Goal: Task Accomplishment & Management: Manage account settings

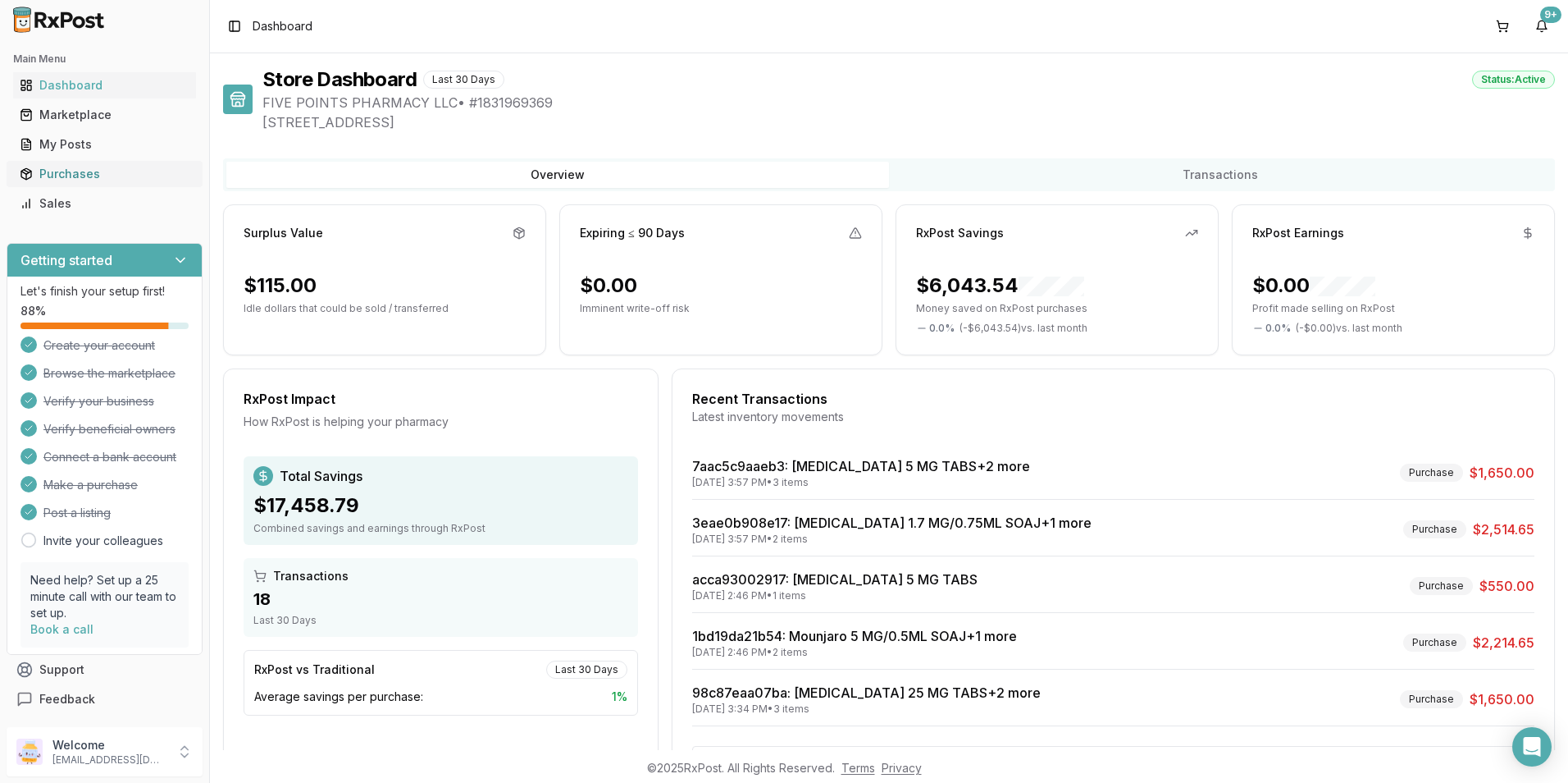
click at [80, 171] on div "Purchases" at bounding box center [104, 174] width 169 height 17
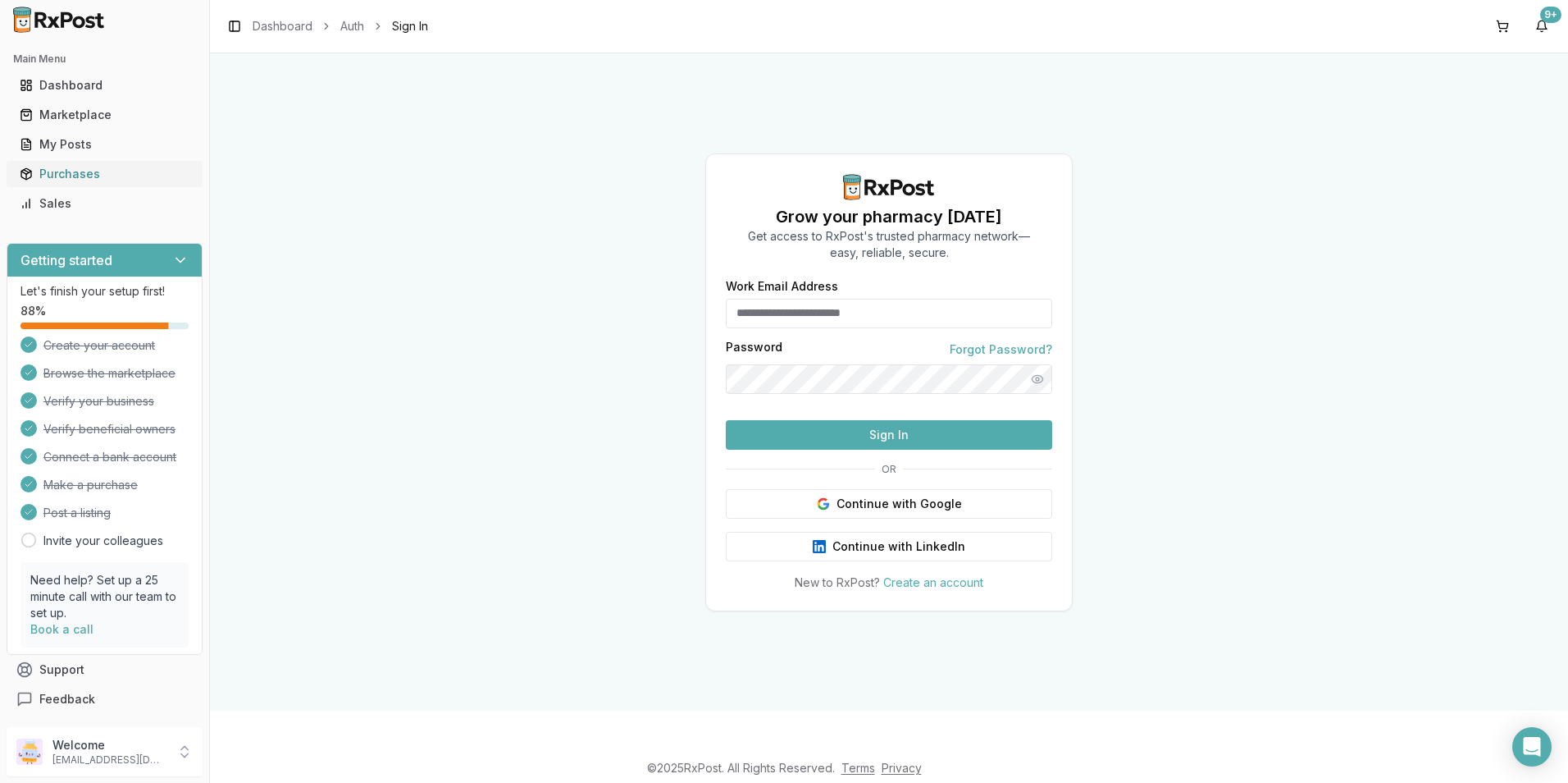
type input "**********"
click at [867, 449] on button "Sign In" at bounding box center [890, 435] width 327 height 30
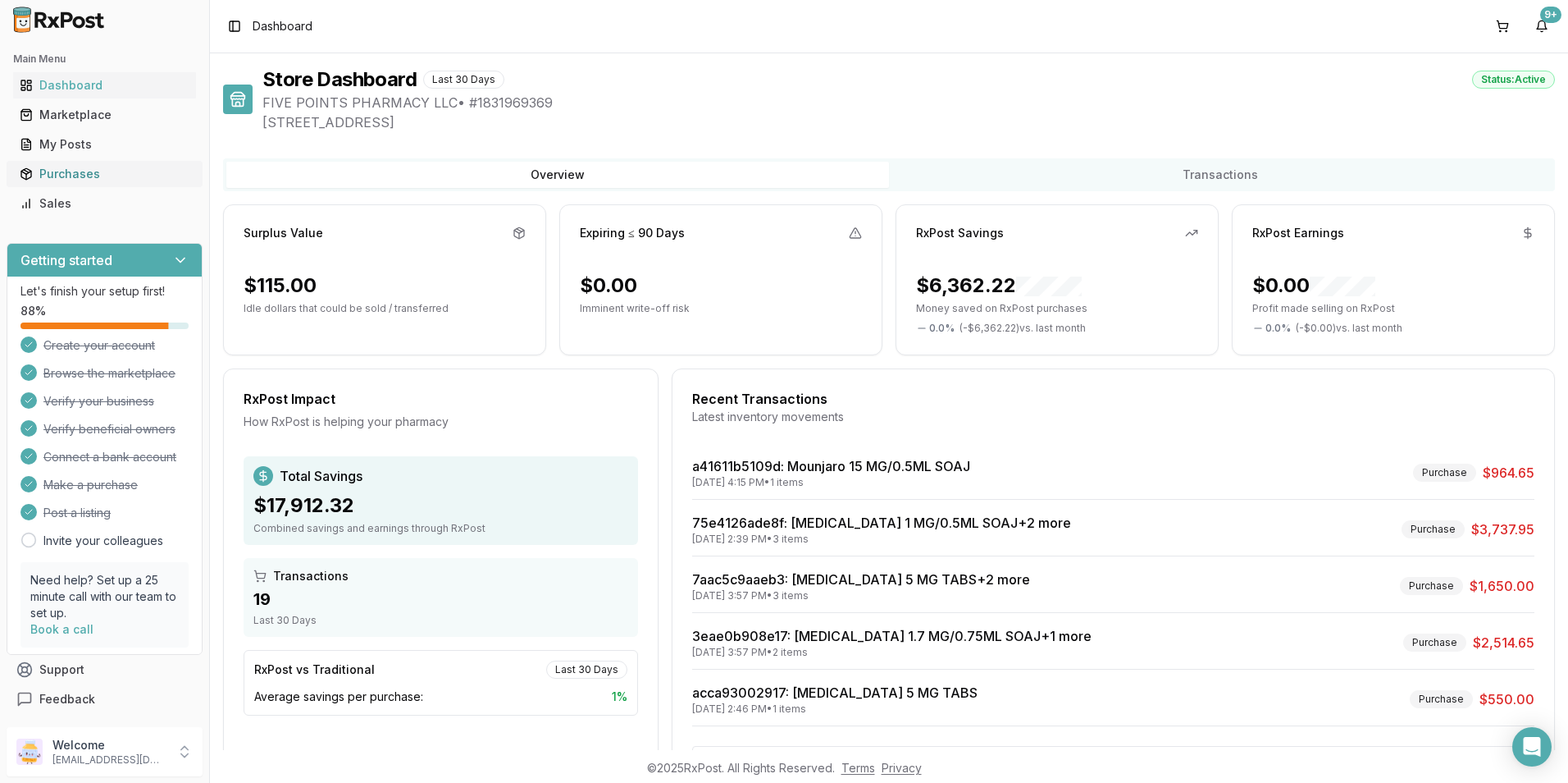
click at [63, 167] on div "Purchases" at bounding box center [104, 174] width 169 height 17
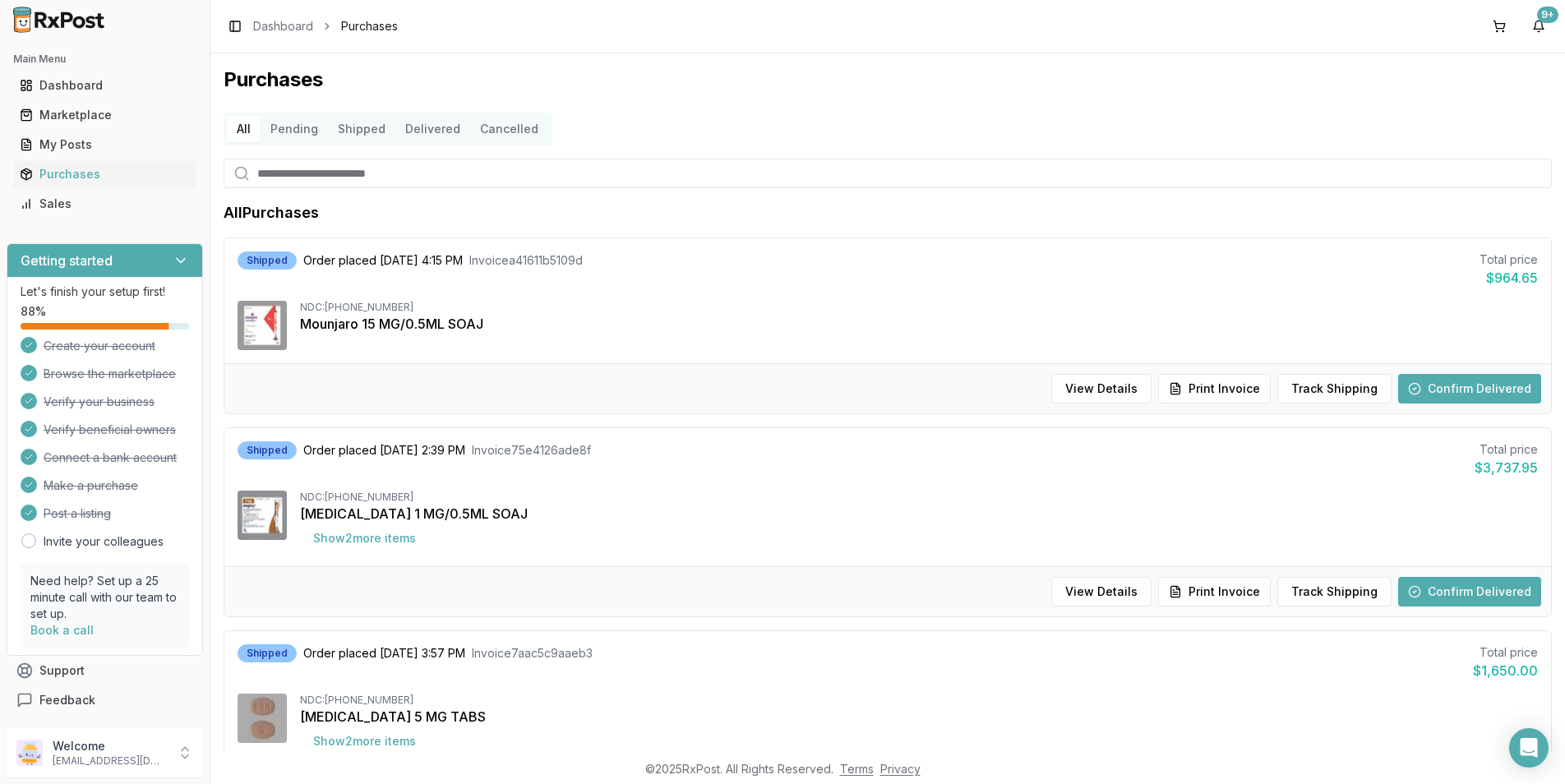
click at [1443, 379] on button "Confirm Delivered" at bounding box center [1469, 389] width 143 height 30
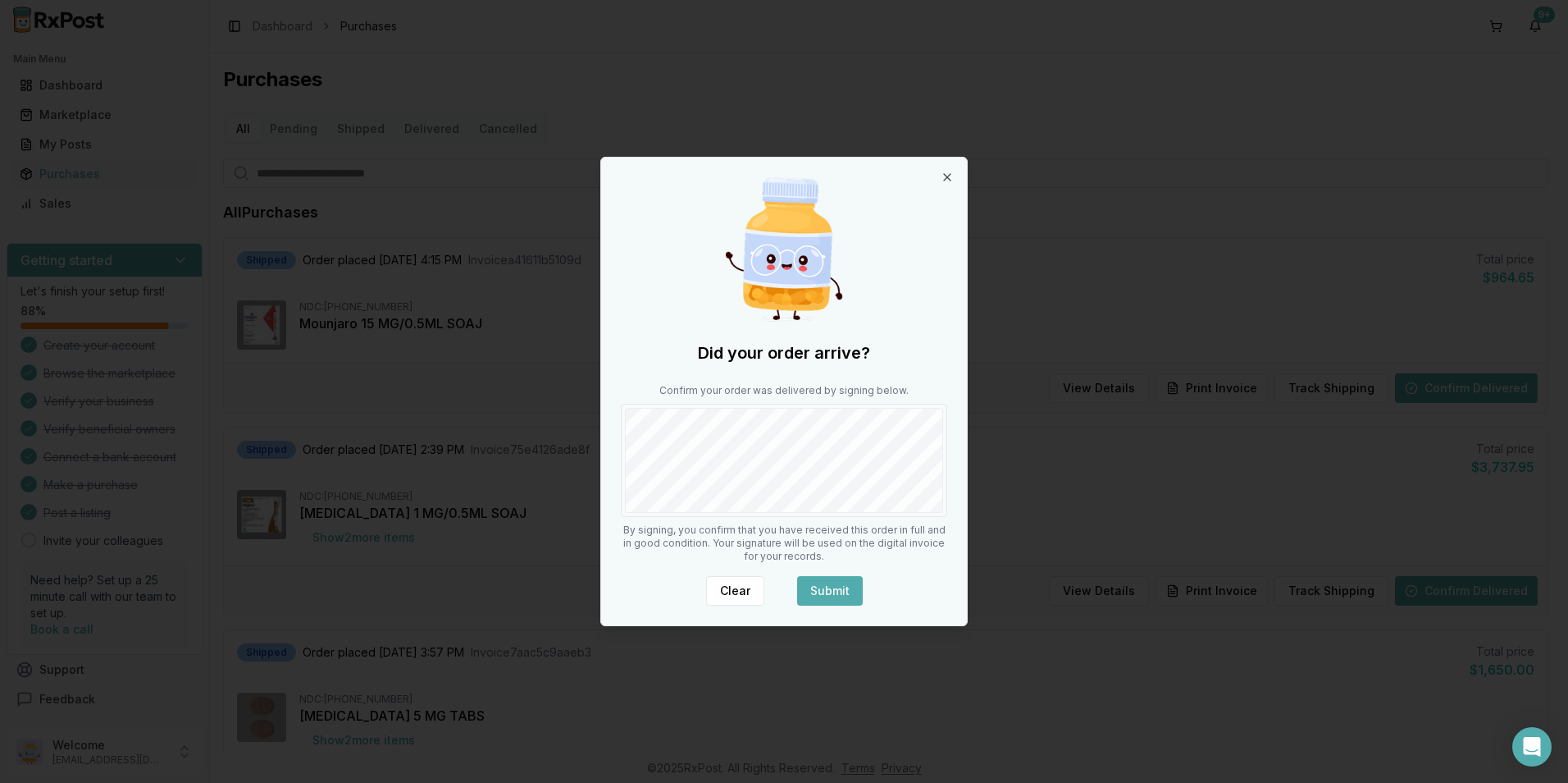
click at [824, 588] on button "Submit" at bounding box center [830, 591] width 66 height 30
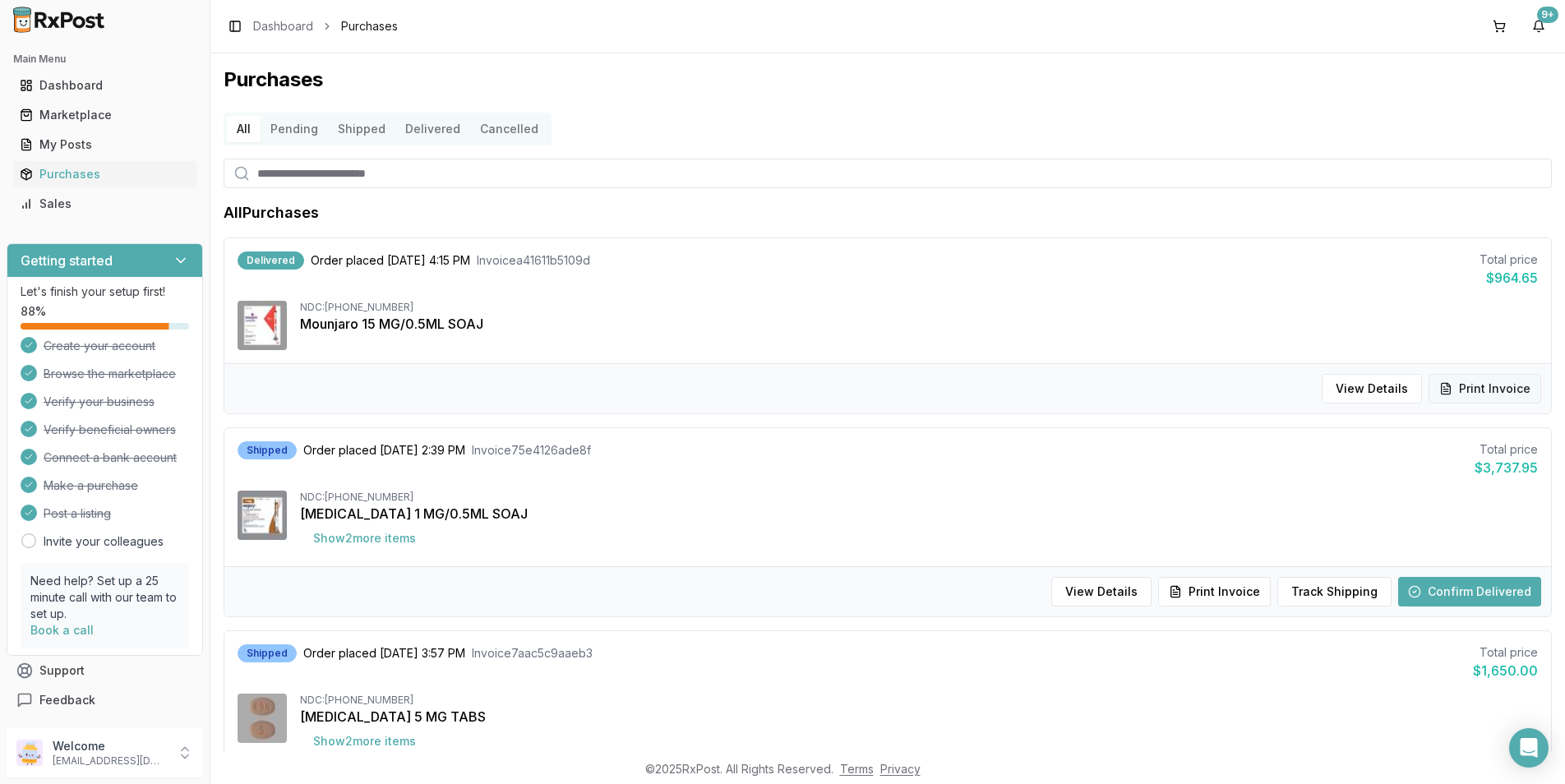
click at [1498, 385] on button "Print Invoice" at bounding box center [1484, 389] width 112 height 30
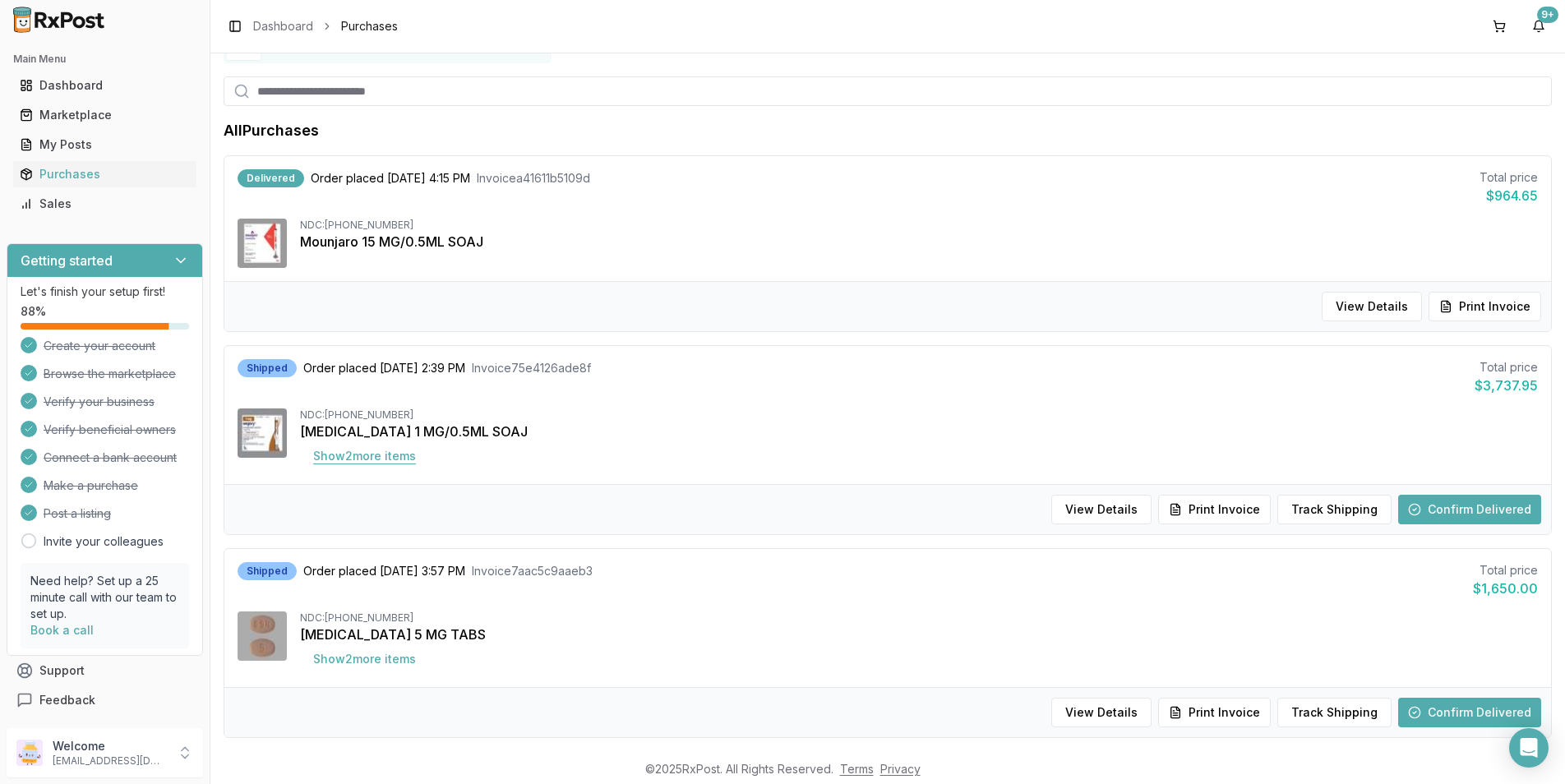
click at [340, 458] on button "Show 2 more item s" at bounding box center [365, 456] width 129 height 30
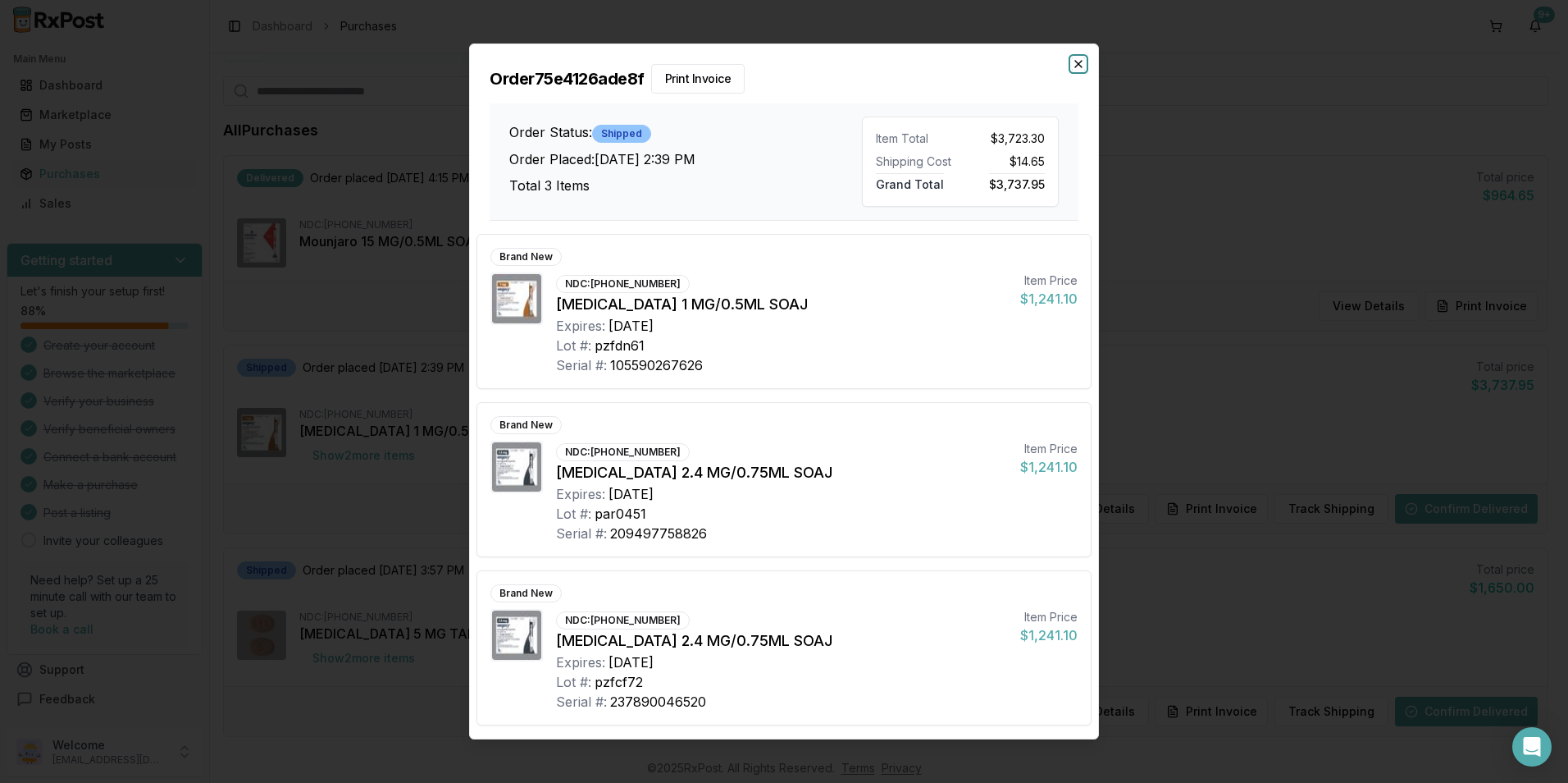
click at [1080, 66] on icon "button" at bounding box center [1078, 63] width 13 height 13
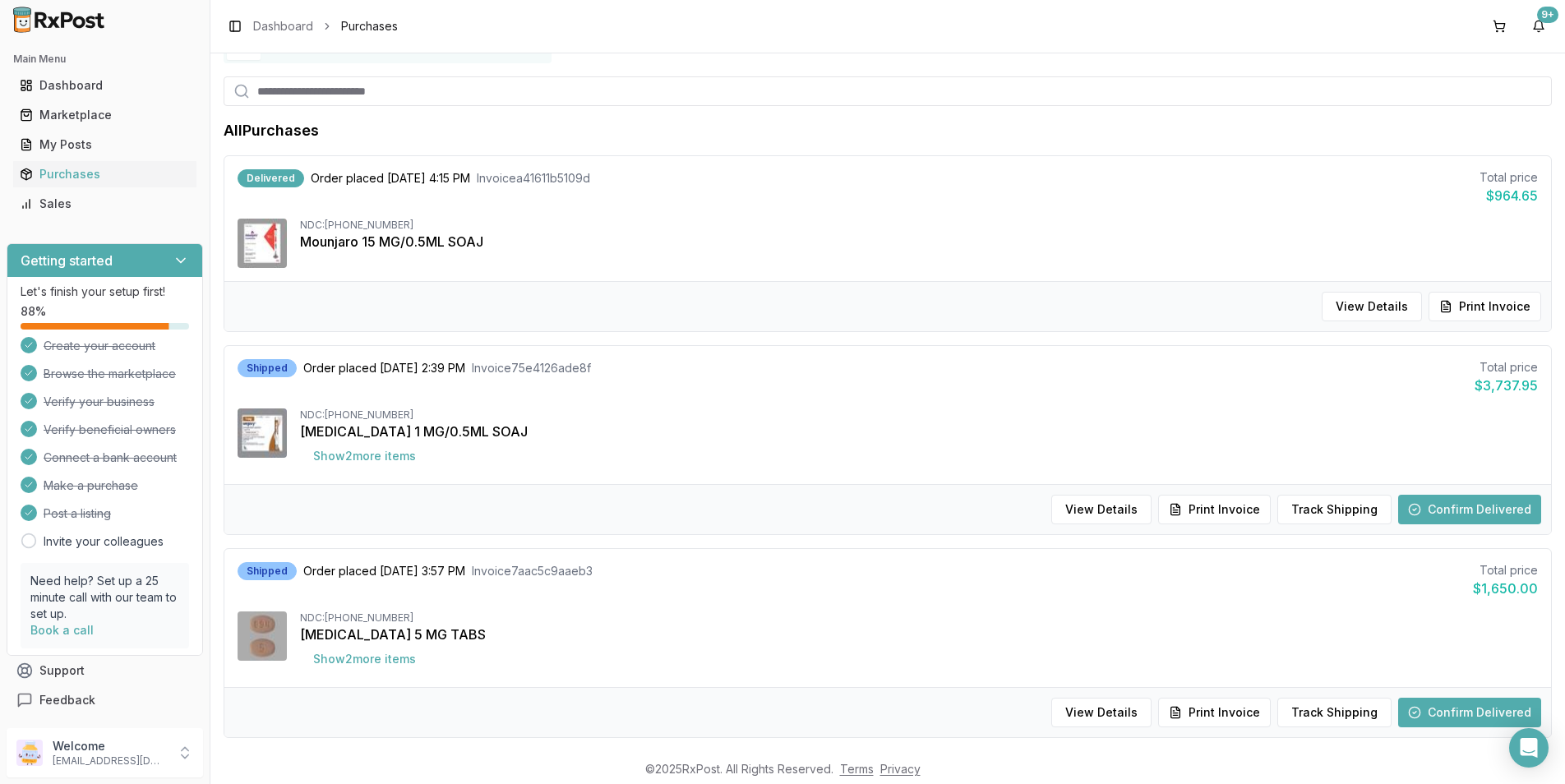
click at [1444, 507] on button "Confirm Delivered" at bounding box center [1469, 509] width 143 height 30
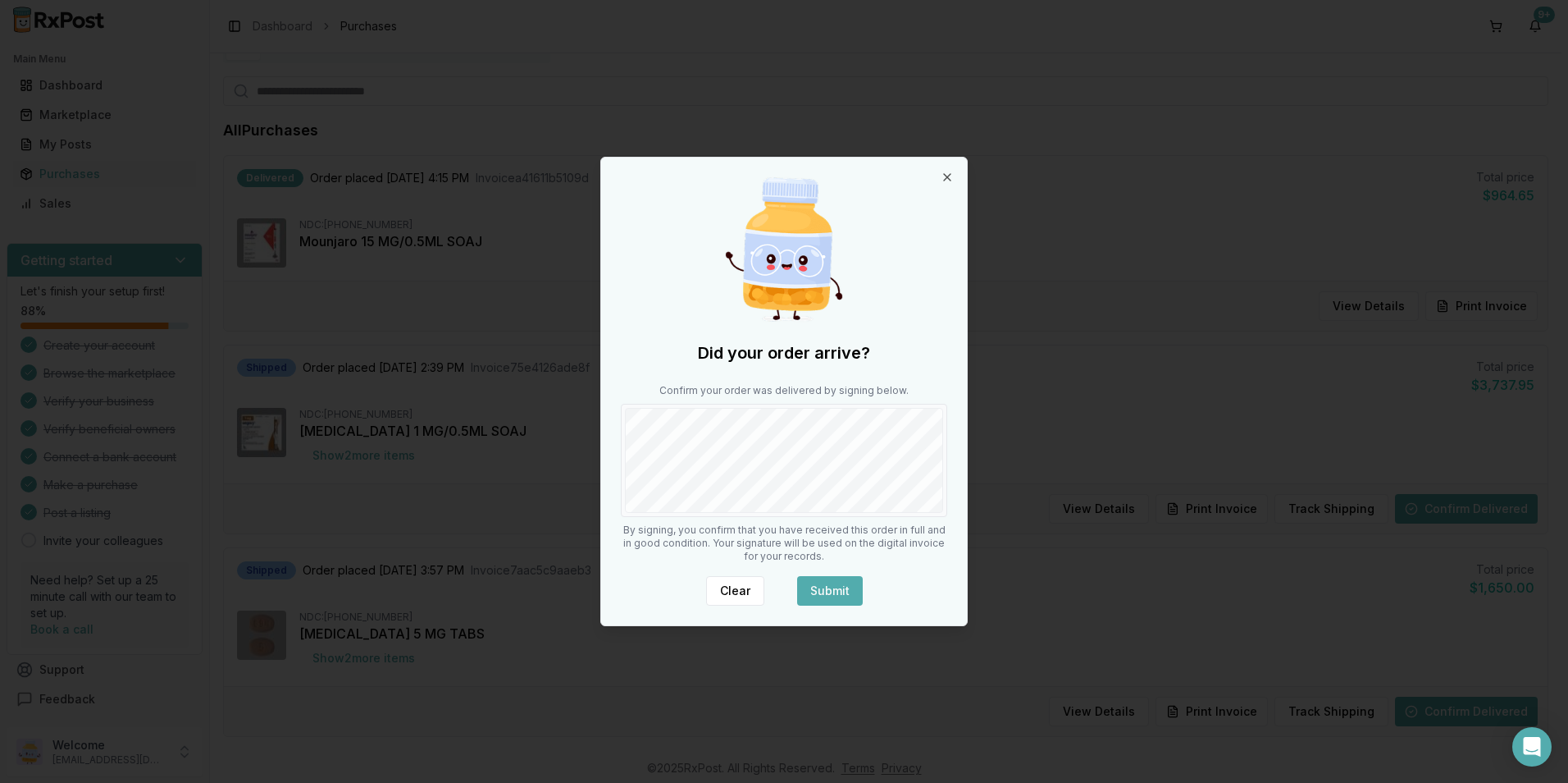
click at [840, 594] on button "Submit" at bounding box center [830, 591] width 66 height 30
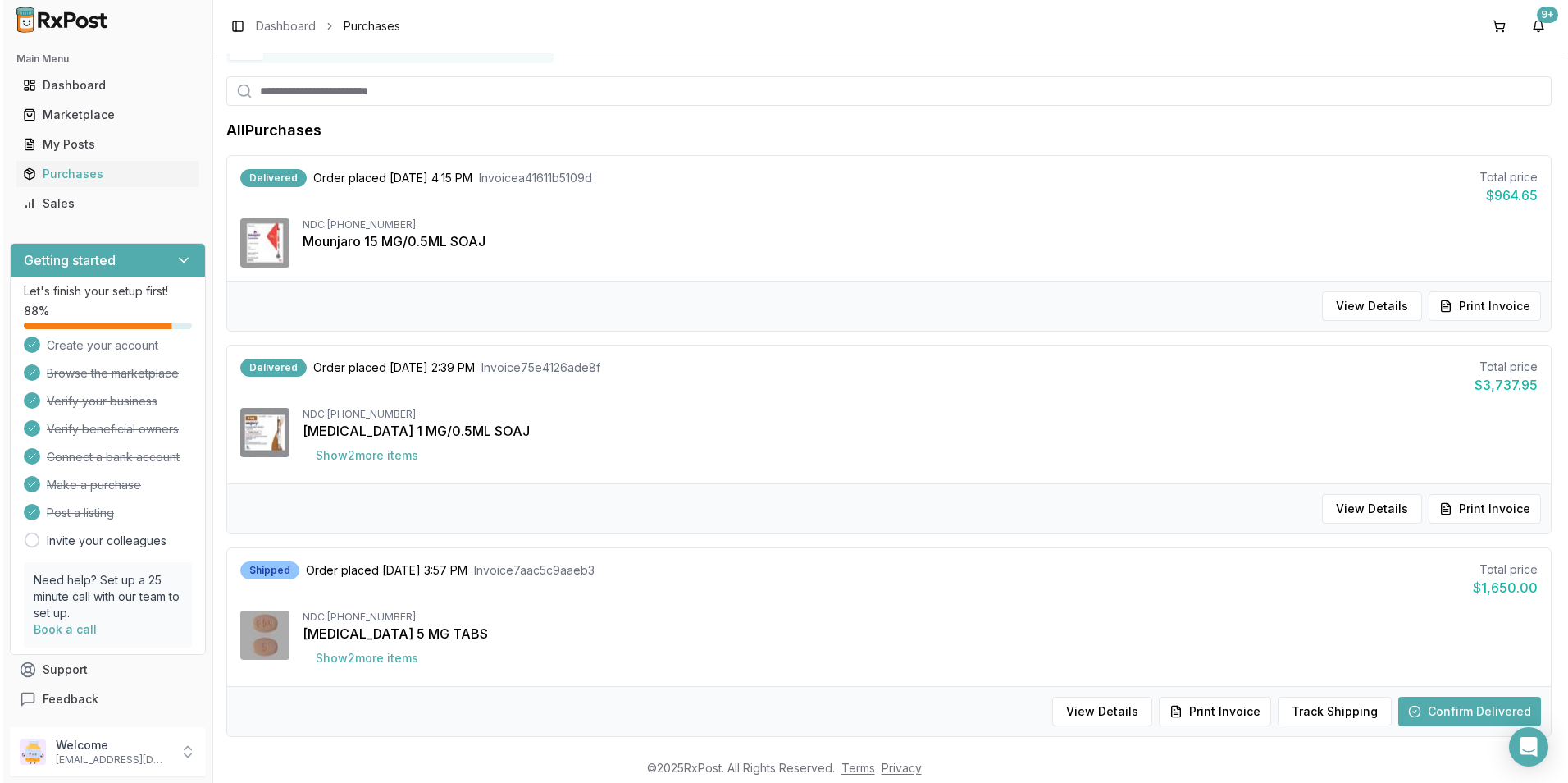
scroll to position [164, 0]
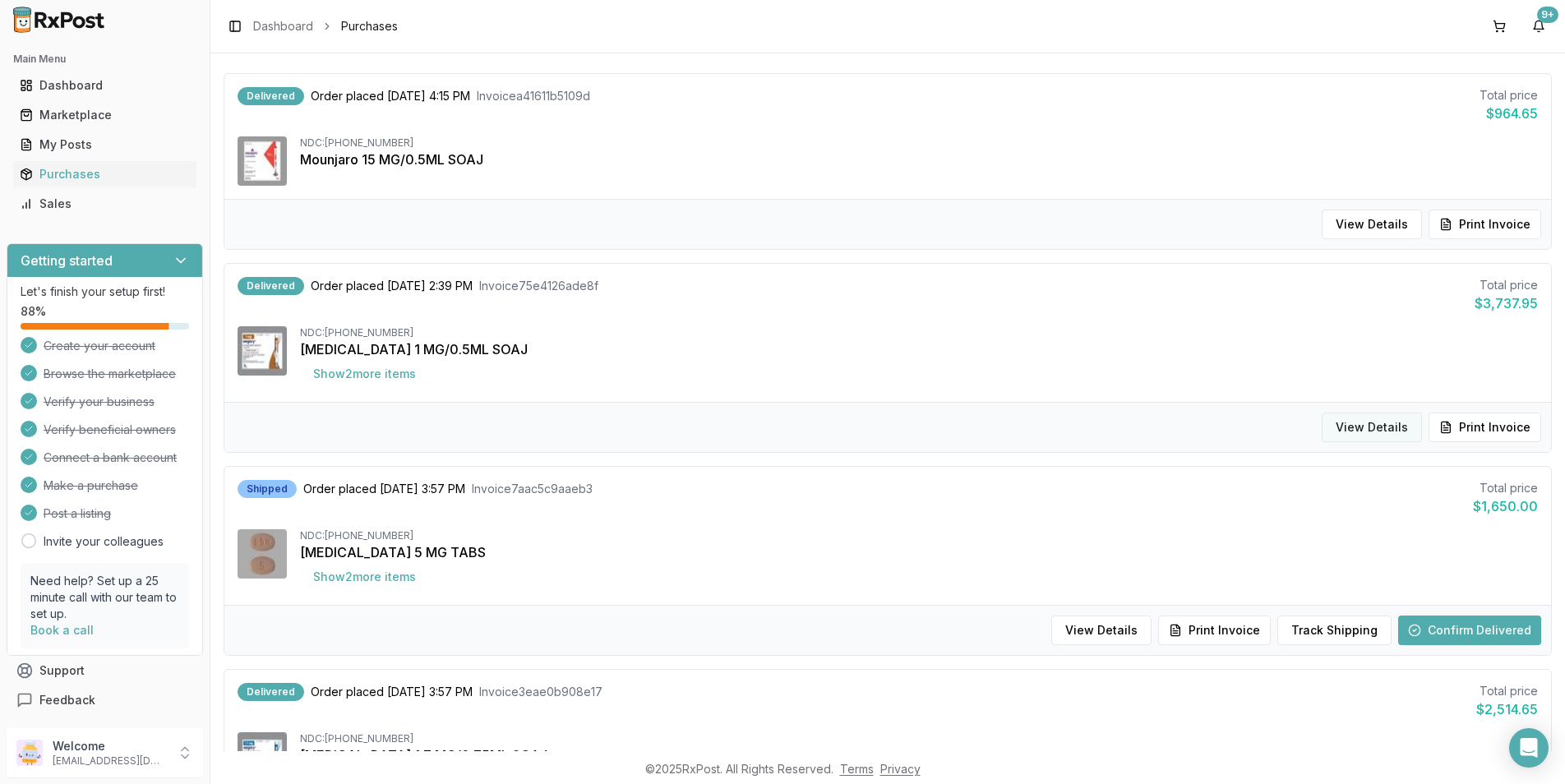
click at [1349, 430] on button "View Details" at bounding box center [1371, 427] width 100 height 30
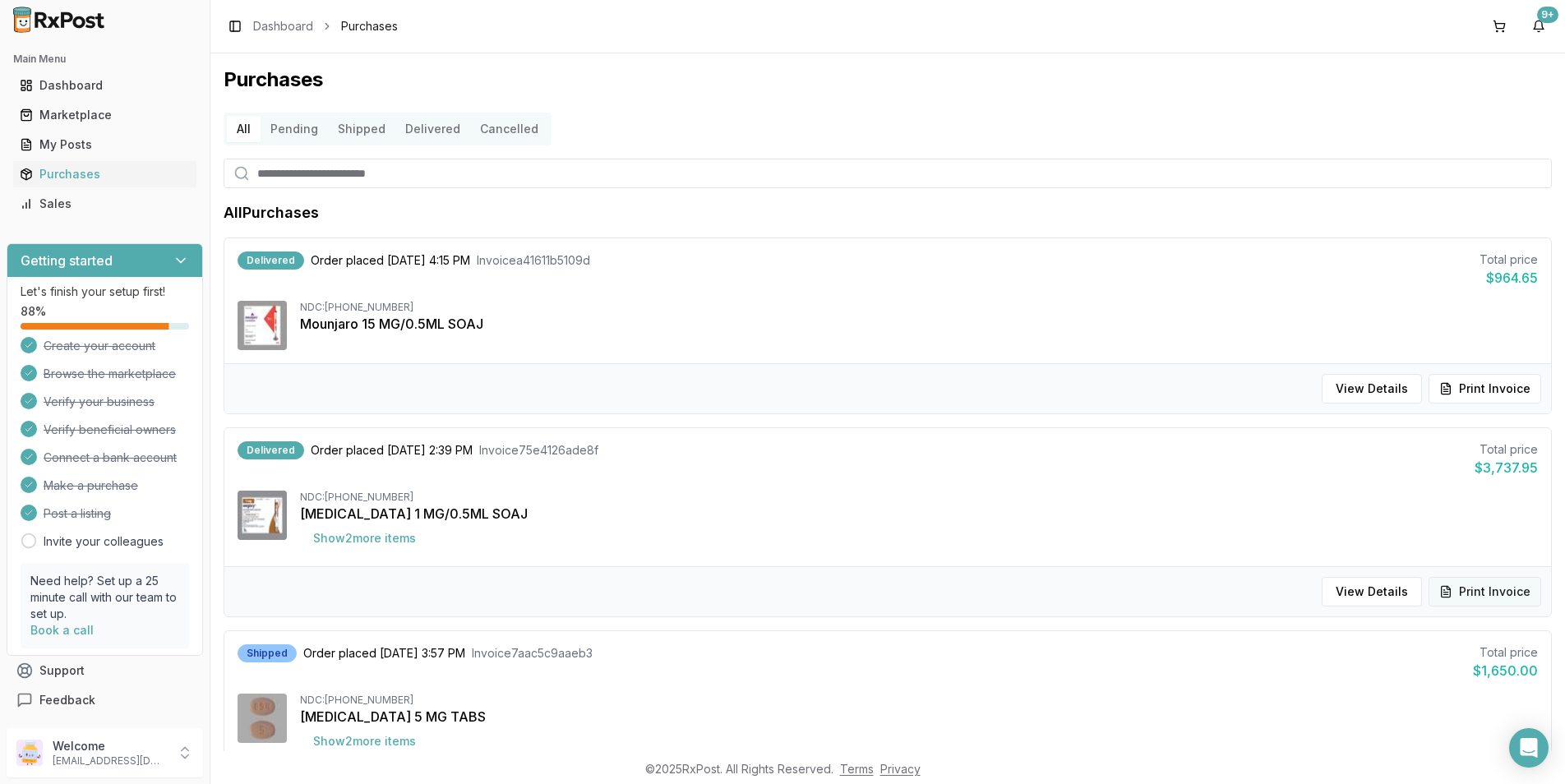
click at [1483, 594] on button "Print Invoice" at bounding box center [1484, 592] width 112 height 30
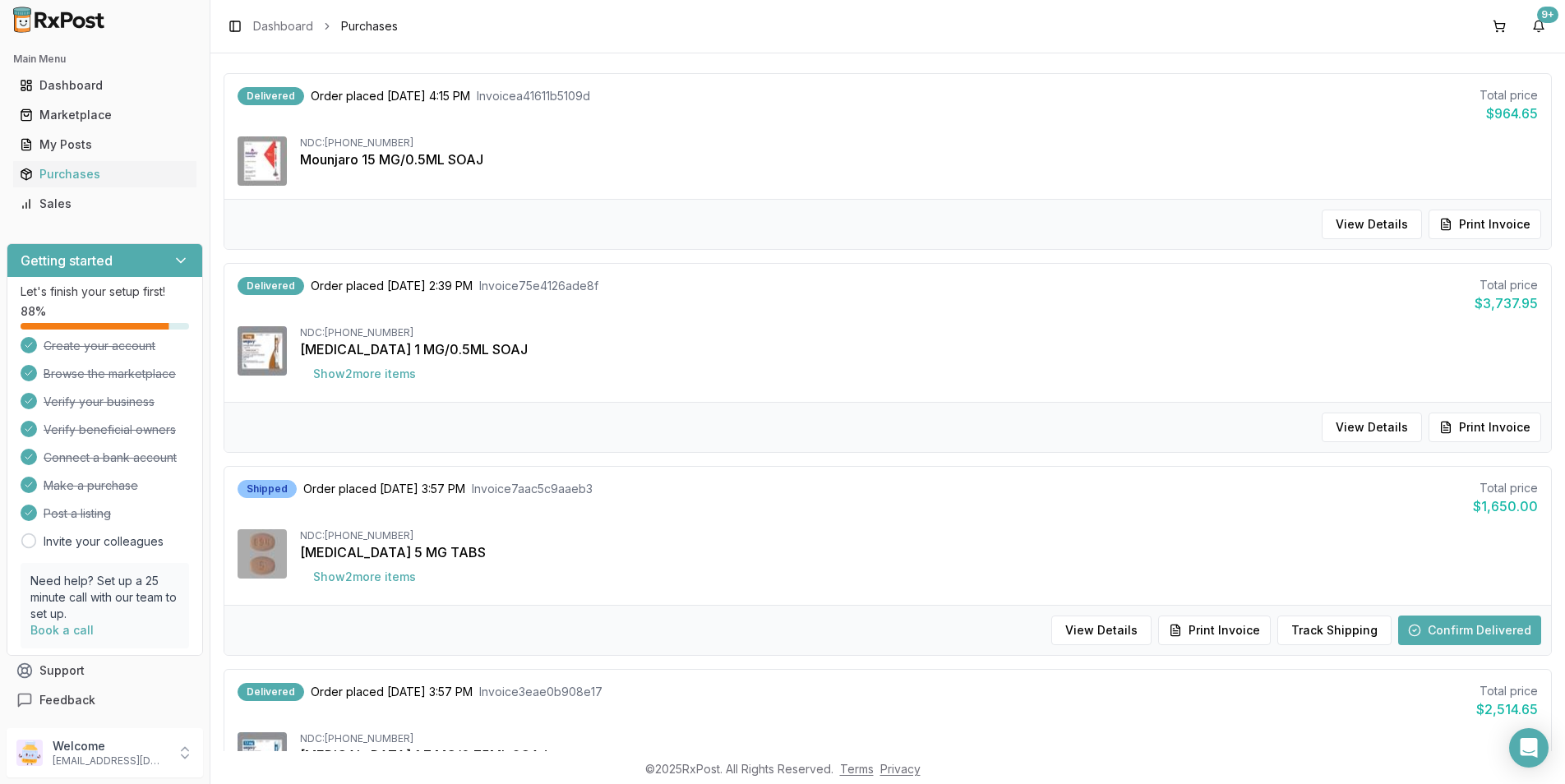
scroll to position [246, 0]
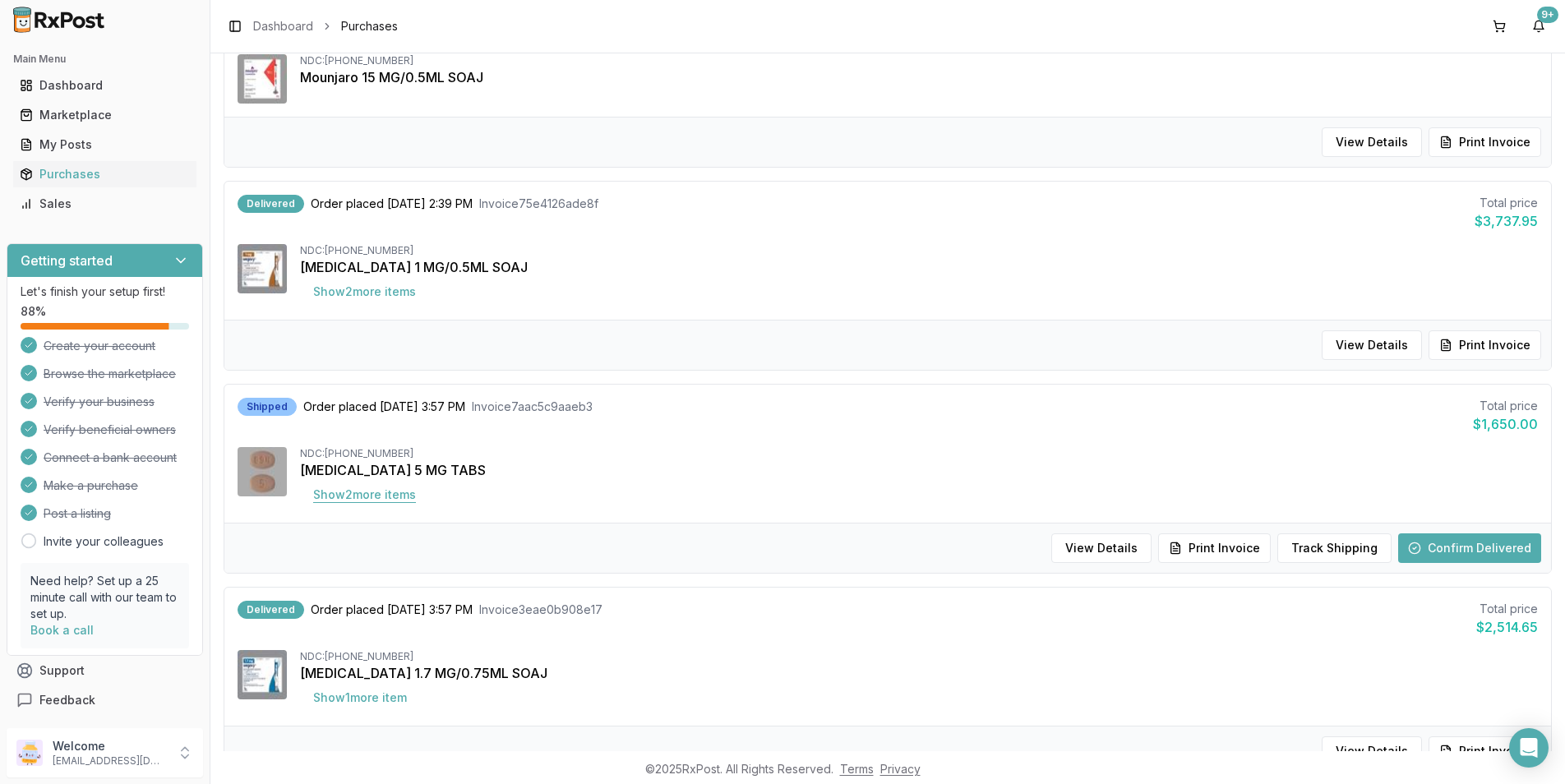
click at [346, 493] on button "Show 2 more item s" at bounding box center [365, 494] width 129 height 30
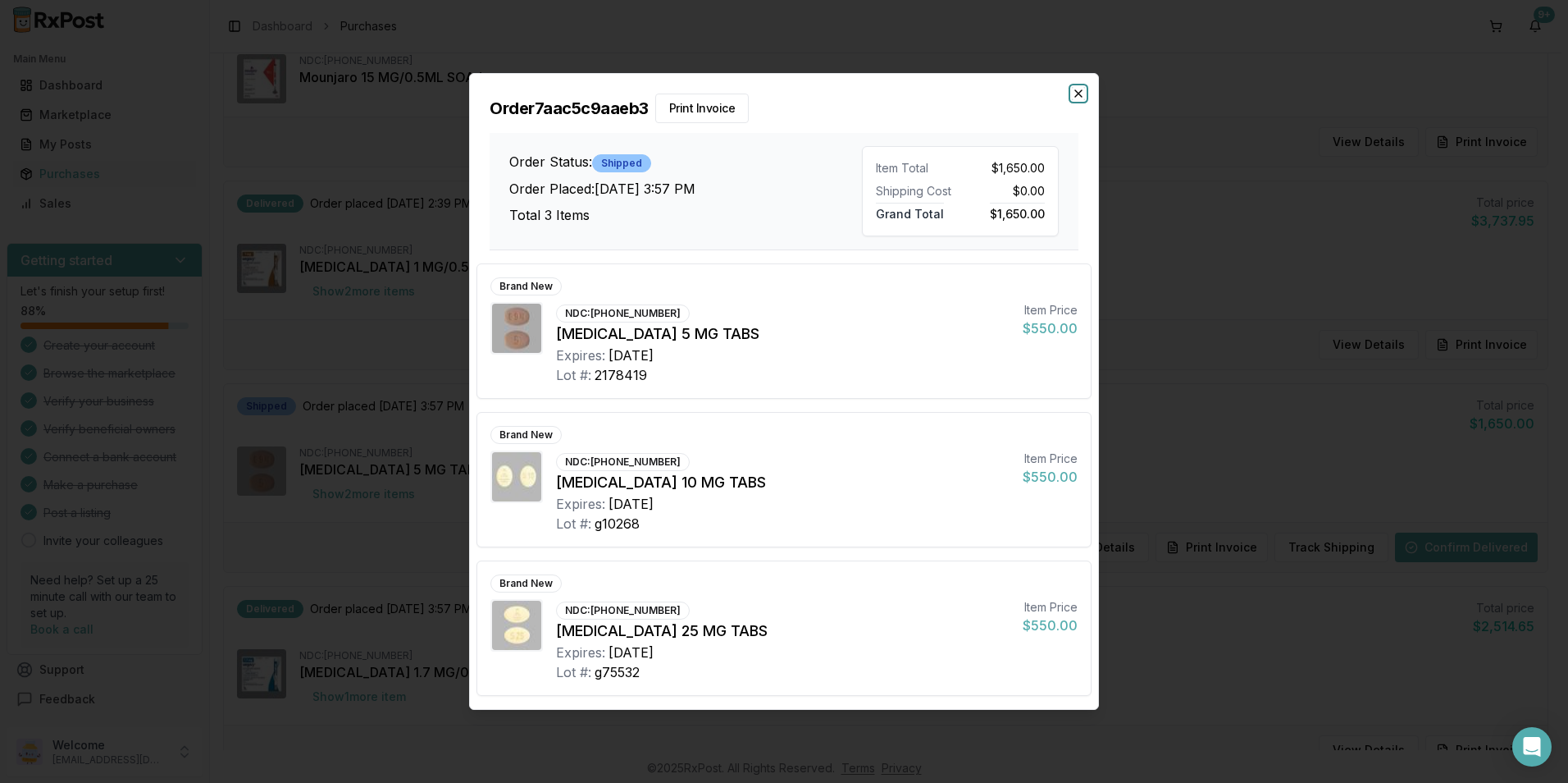
click at [1081, 99] on icon "button" at bounding box center [1078, 93] width 13 height 13
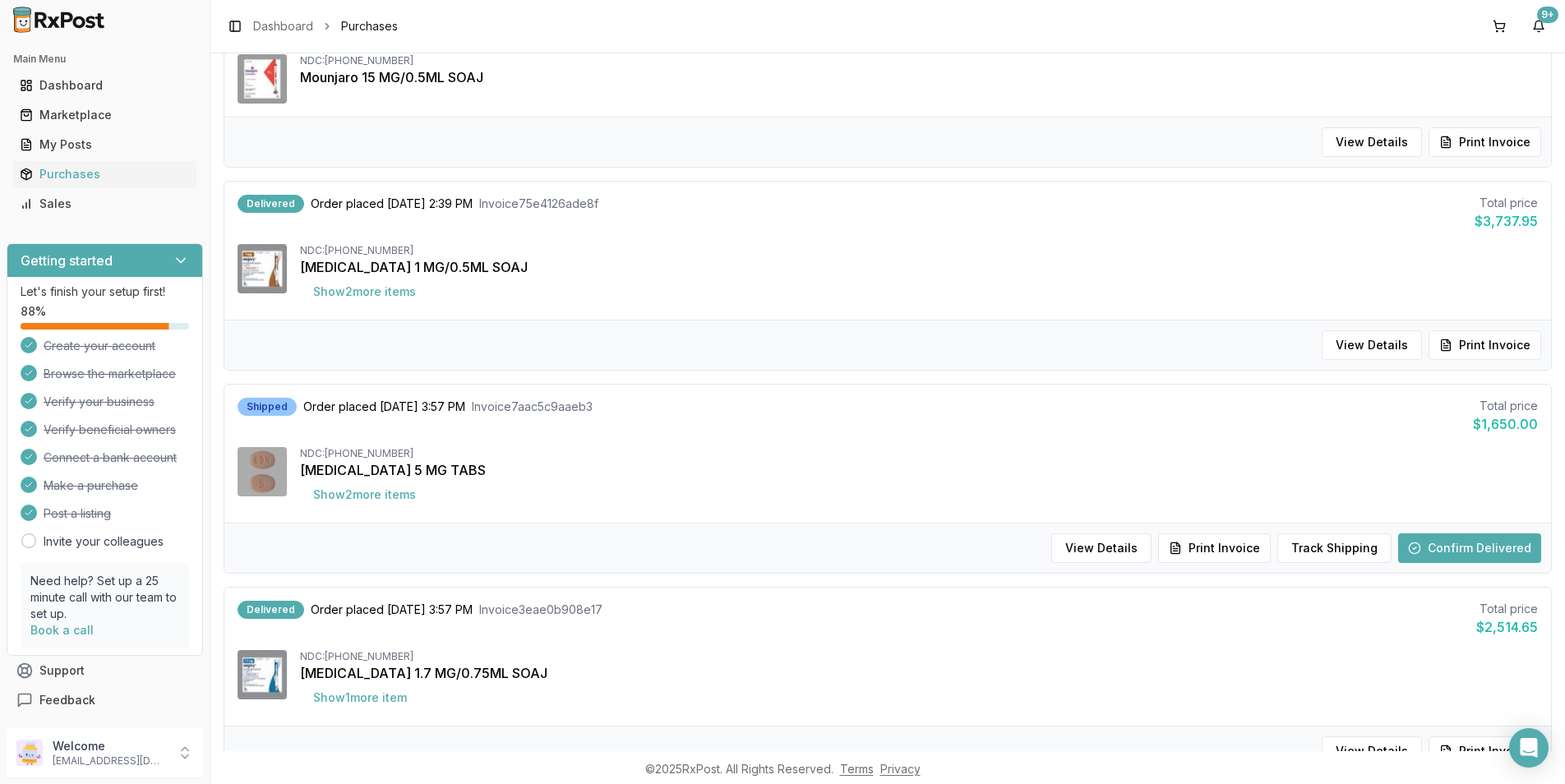
click at [1462, 545] on button "Confirm Delivered" at bounding box center [1469, 548] width 143 height 30
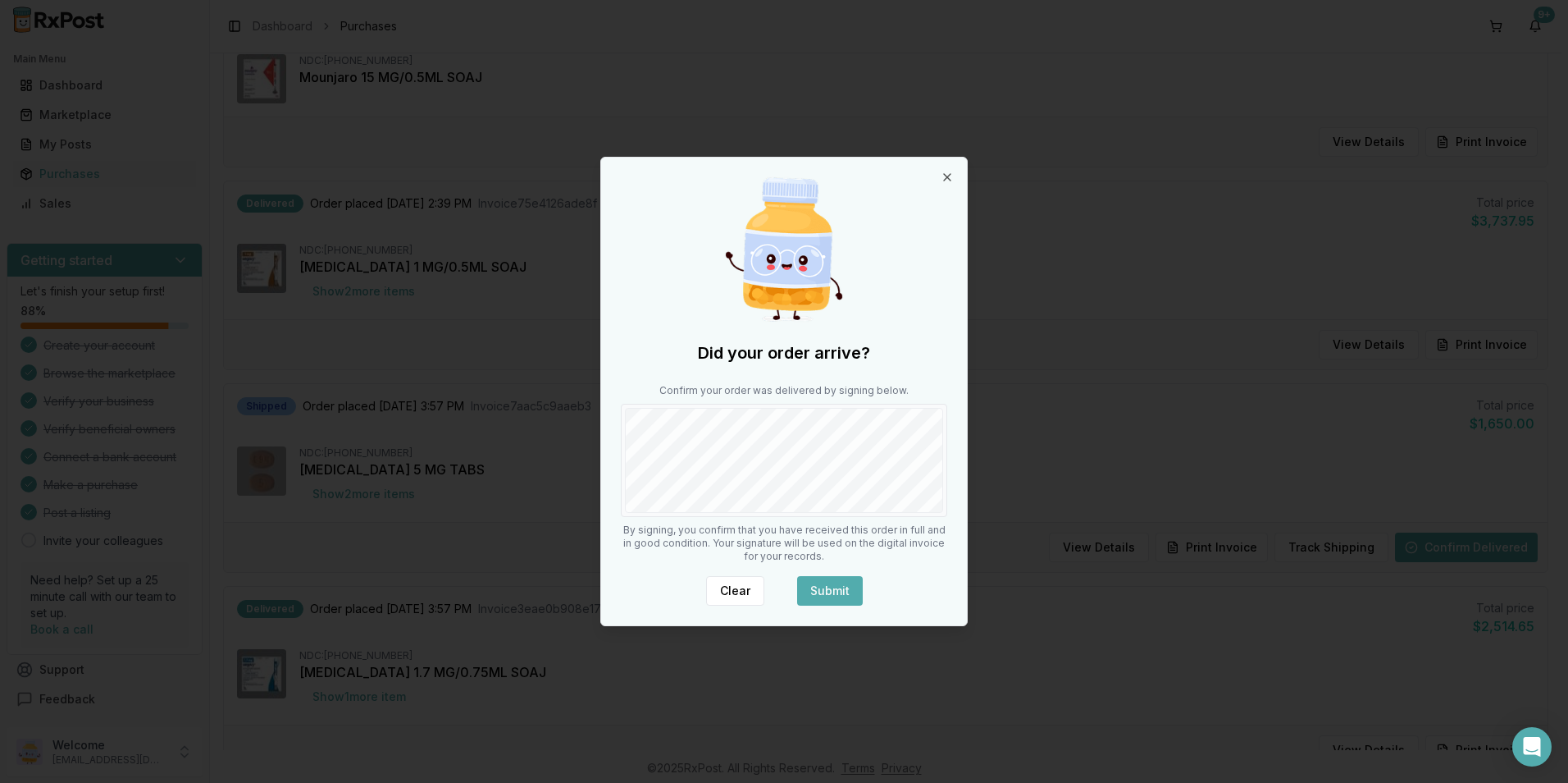
click at [814, 594] on button "Submit" at bounding box center [830, 591] width 66 height 30
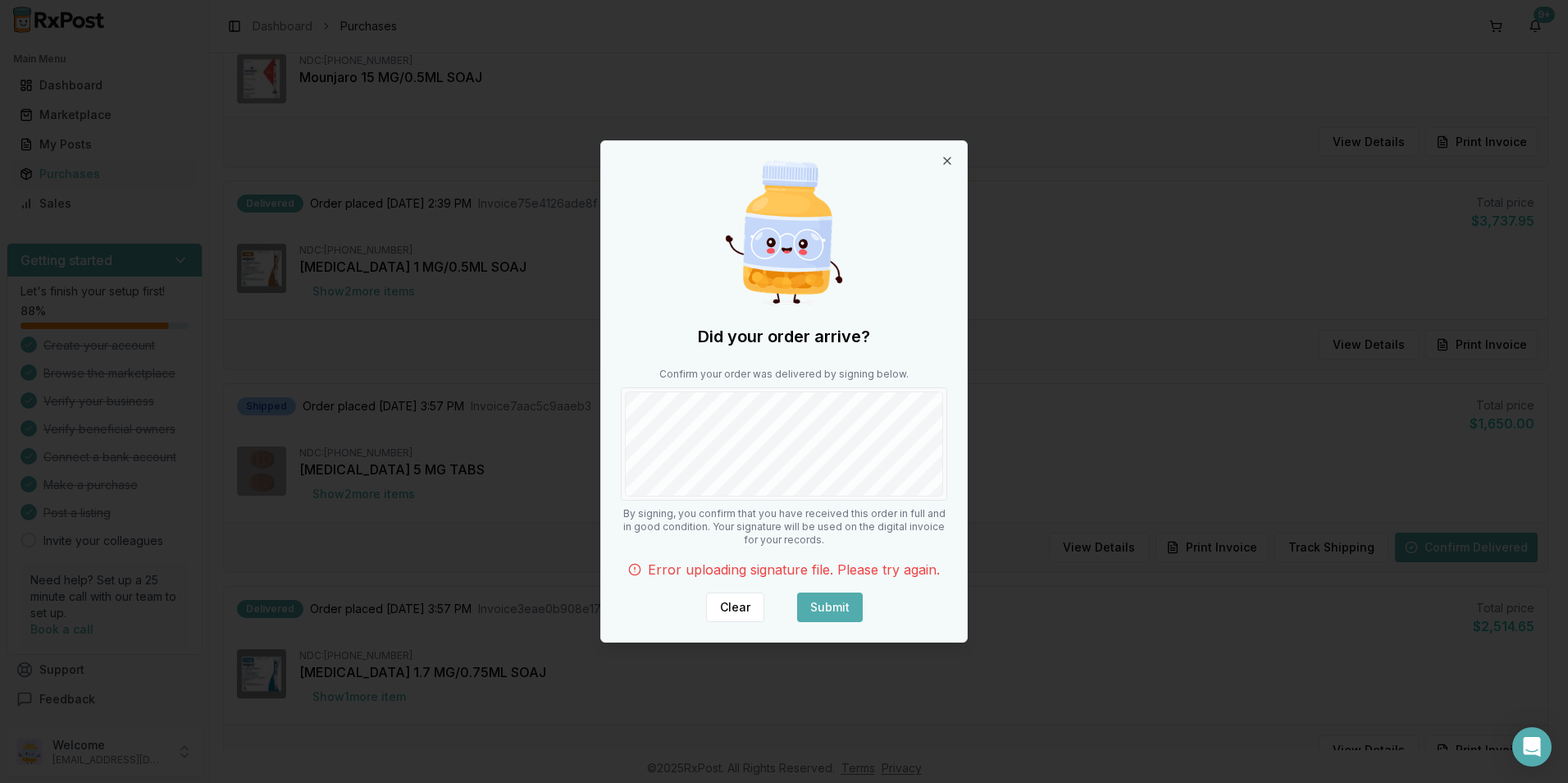
click at [826, 620] on button "Submit" at bounding box center [830, 607] width 66 height 30
click at [834, 609] on button "Submit" at bounding box center [830, 607] width 66 height 30
click at [943, 159] on icon "button" at bounding box center [947, 160] width 13 height 13
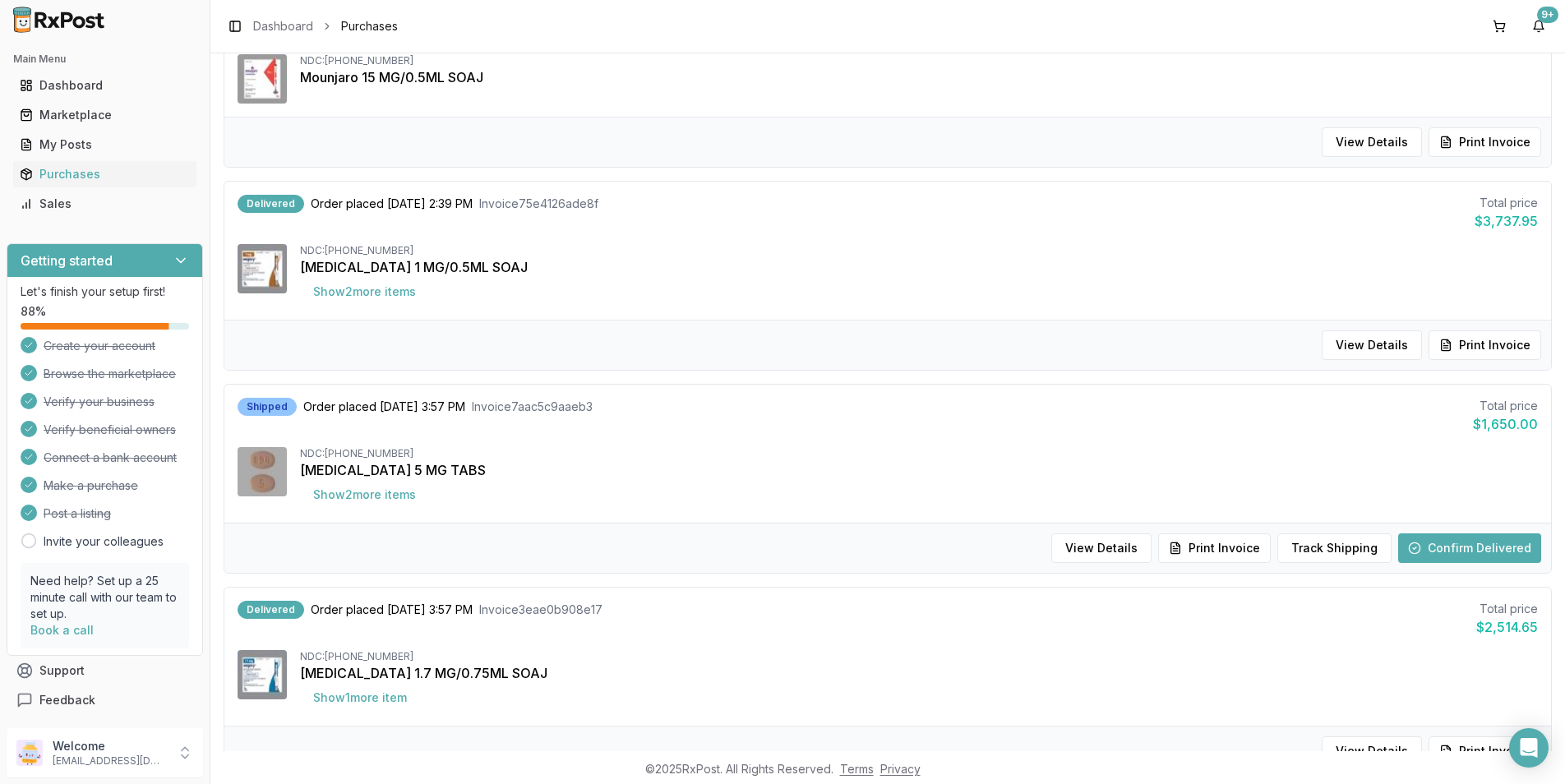
click at [1436, 551] on button "Confirm Delivered" at bounding box center [1469, 548] width 143 height 30
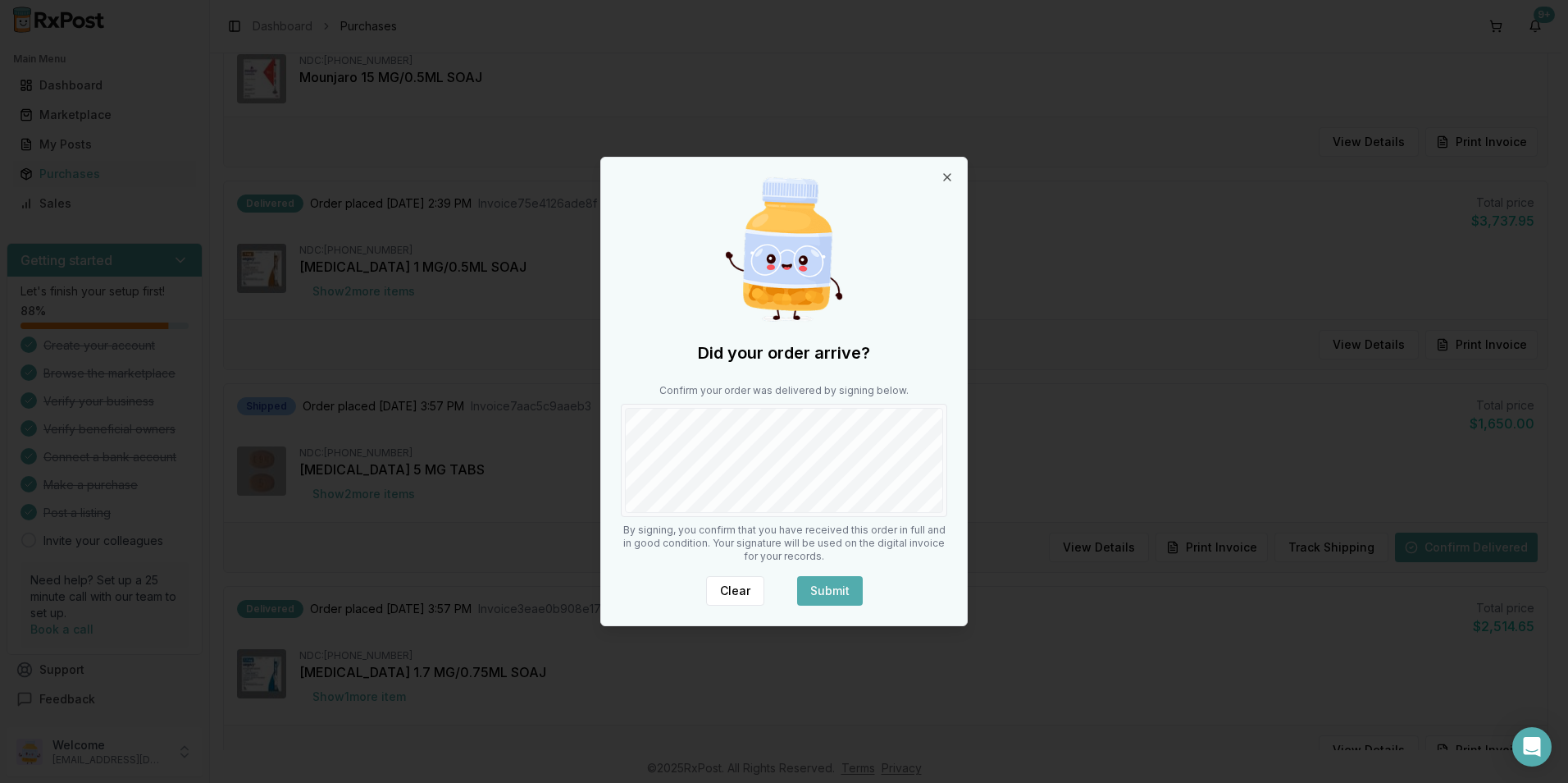
click at [819, 589] on button "Submit" at bounding box center [830, 591] width 66 height 30
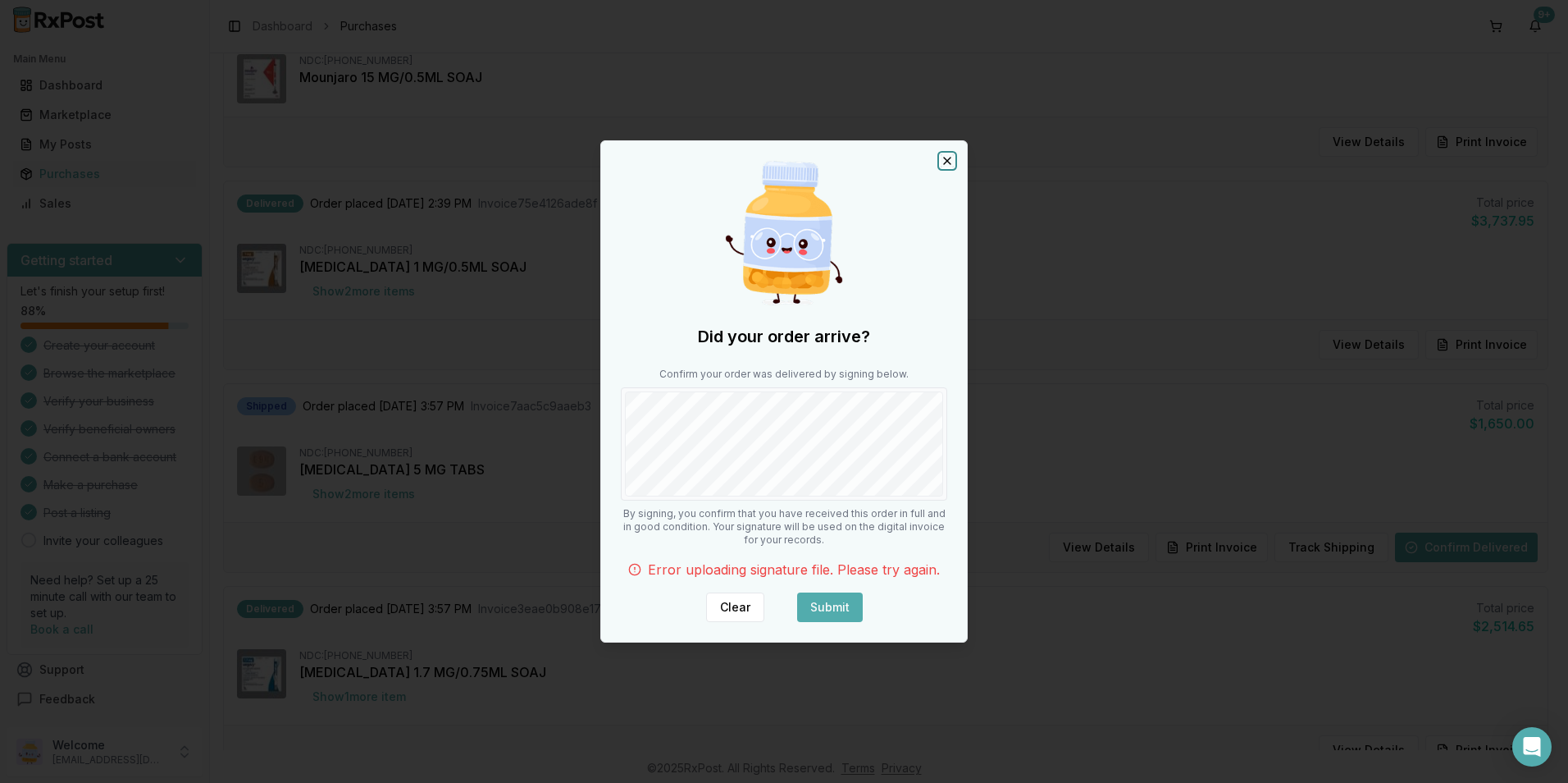
click at [946, 163] on icon "button" at bounding box center [948, 161] width 7 height 7
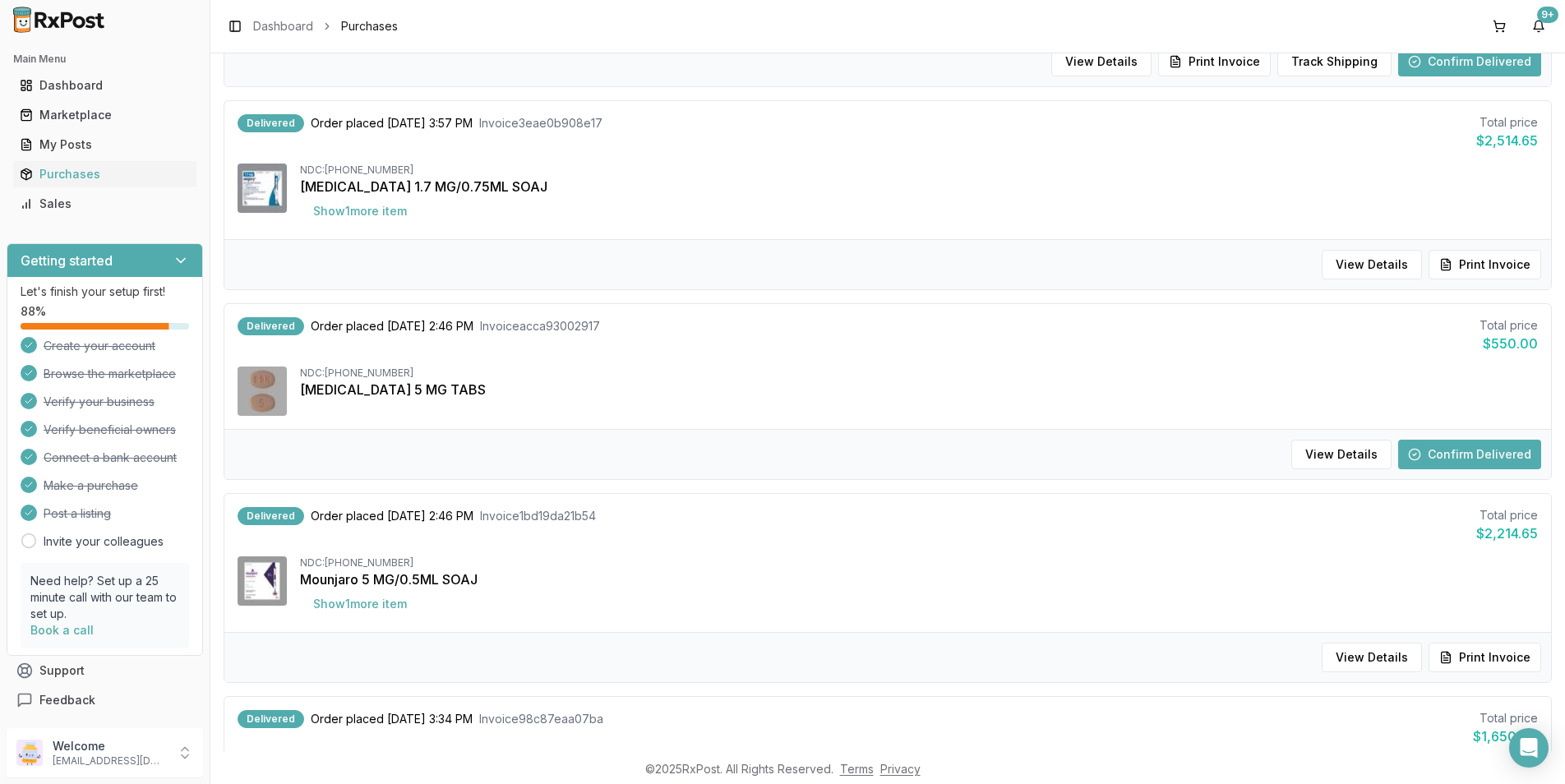
scroll to position [740, 0]
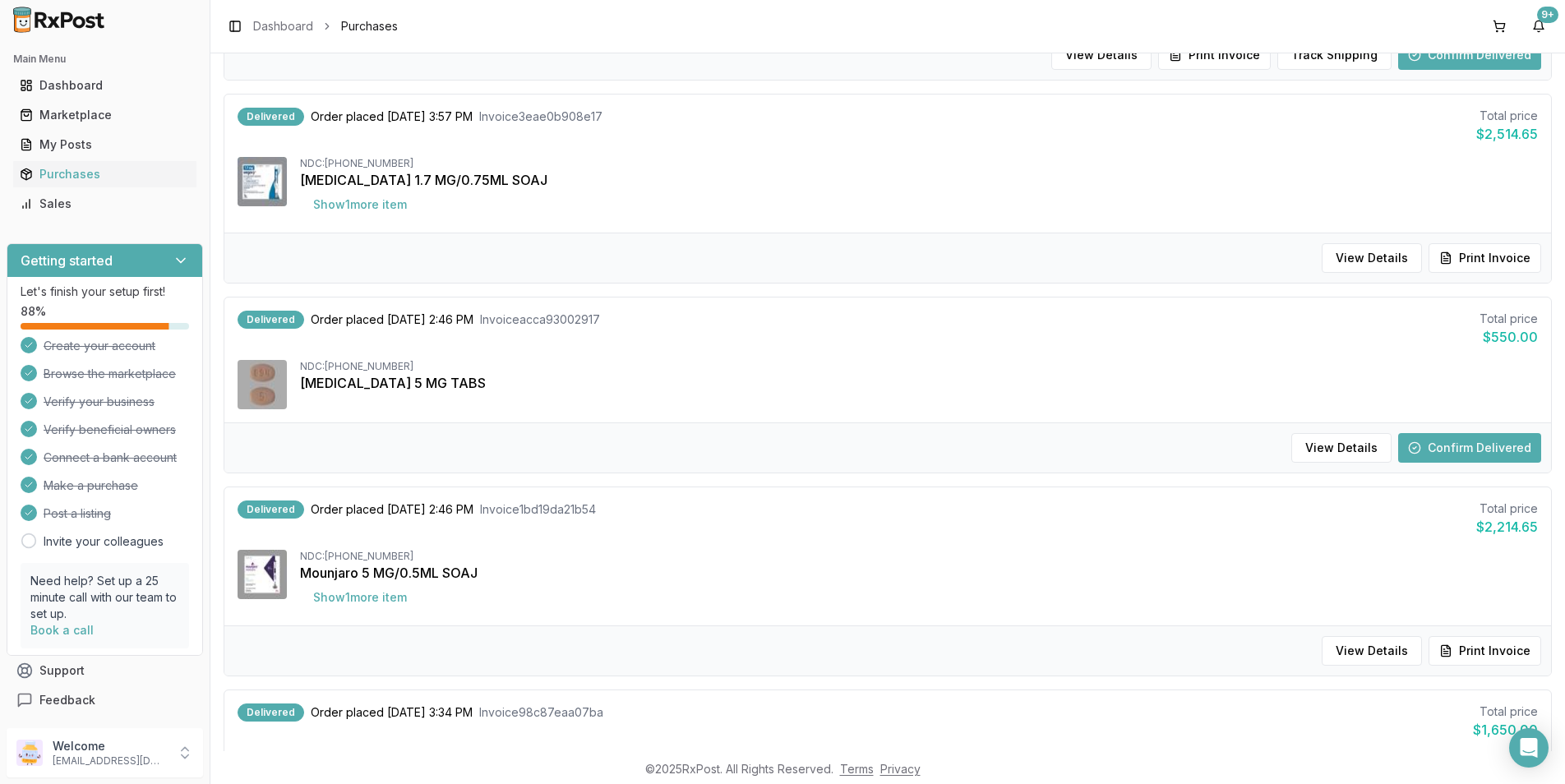
click at [1457, 439] on button "Confirm Delivered" at bounding box center [1469, 448] width 143 height 30
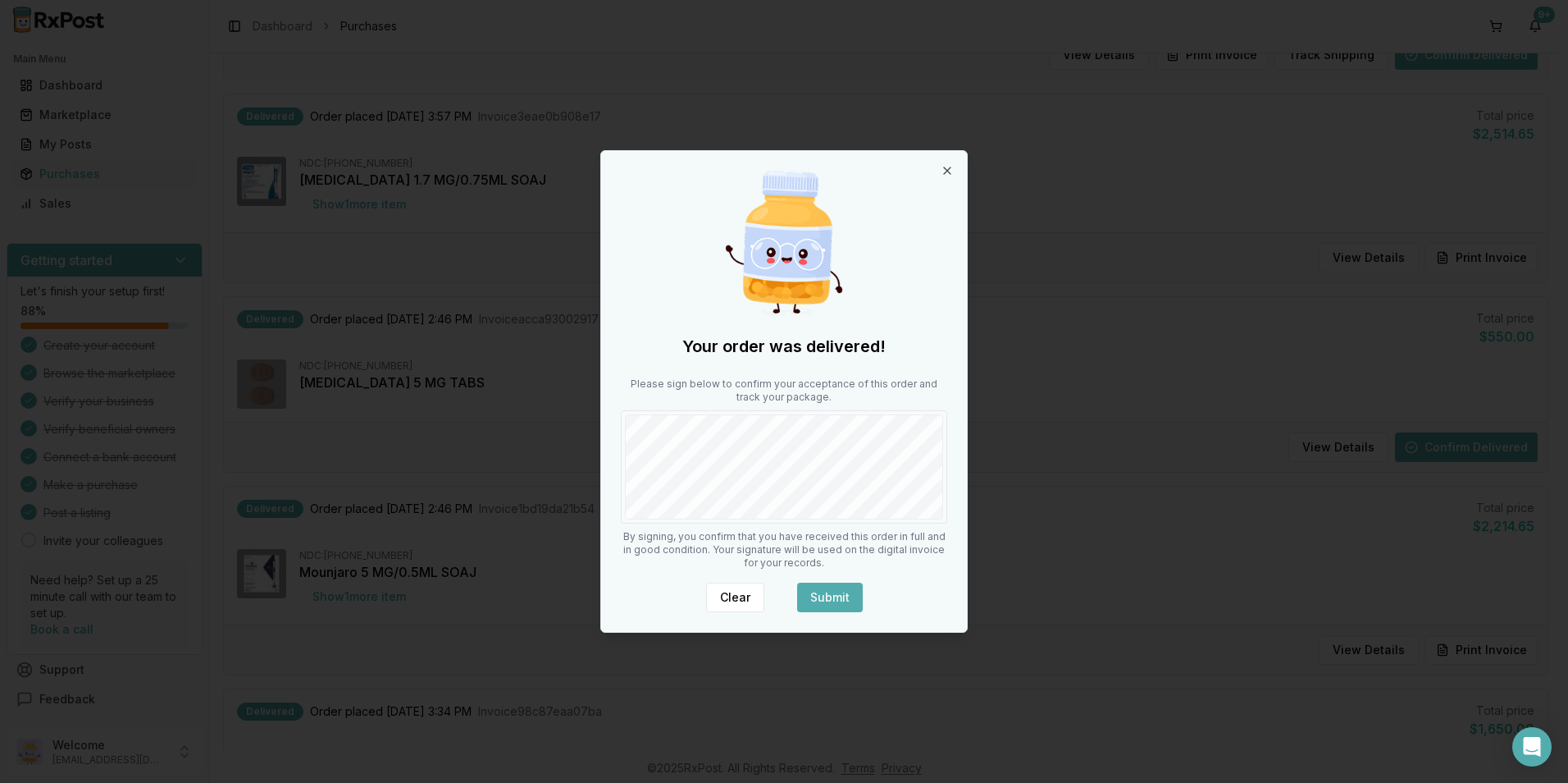
drag, startPoint x: 844, startPoint y: 577, endPoint x: 843, endPoint y: 585, distance: 8.1
click at [843, 585] on div "Your order was delivered! Please sign below to confirm your acceptance of this …" at bounding box center [784, 391] width 366 height 481
drag, startPoint x: 843, startPoint y: 585, endPoint x: 834, endPoint y: 596, distance: 14.2
click at [834, 595] on button "Submit" at bounding box center [830, 597] width 66 height 30
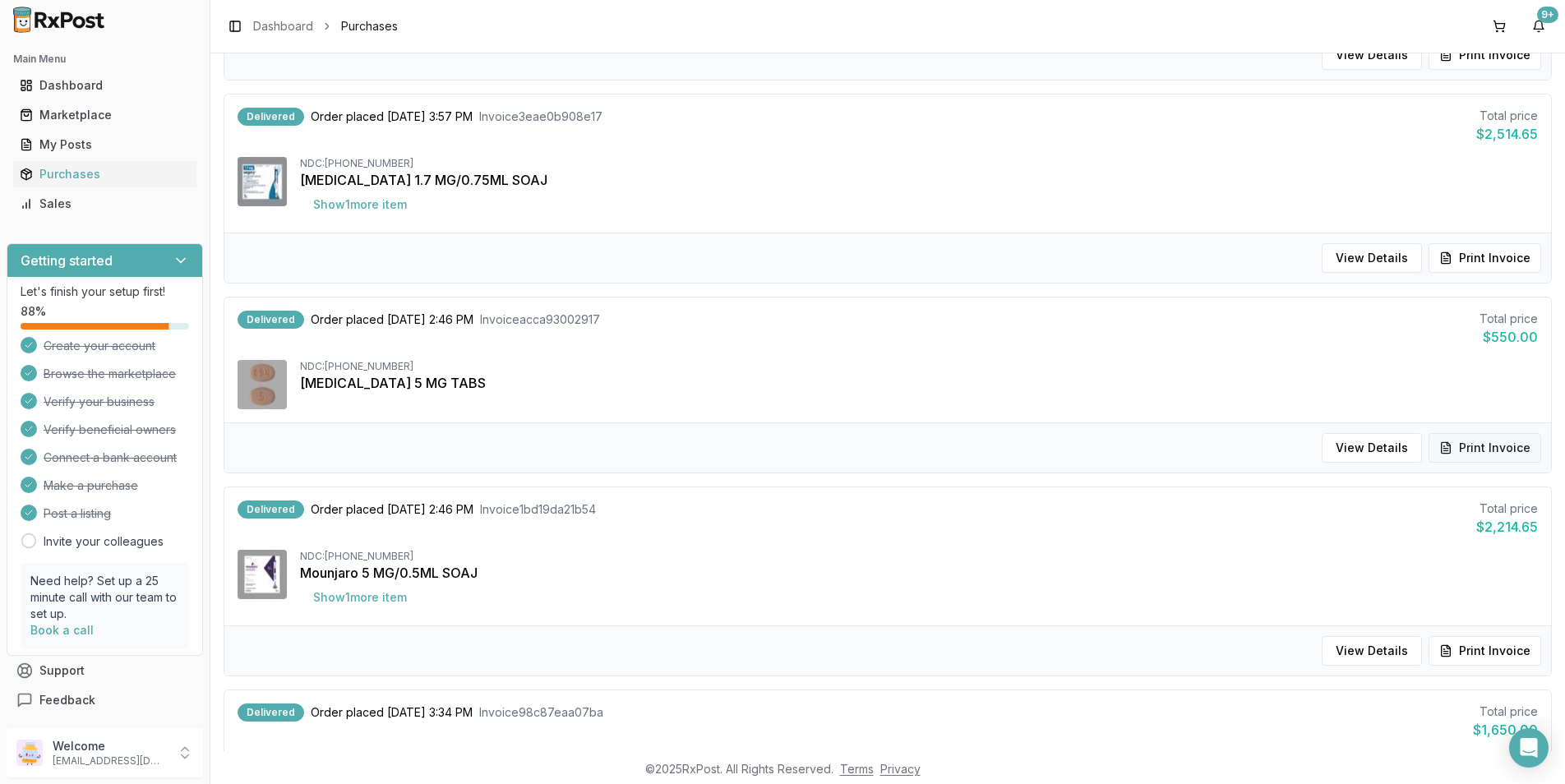
click at [1508, 448] on button "Print Invoice" at bounding box center [1484, 448] width 112 height 30
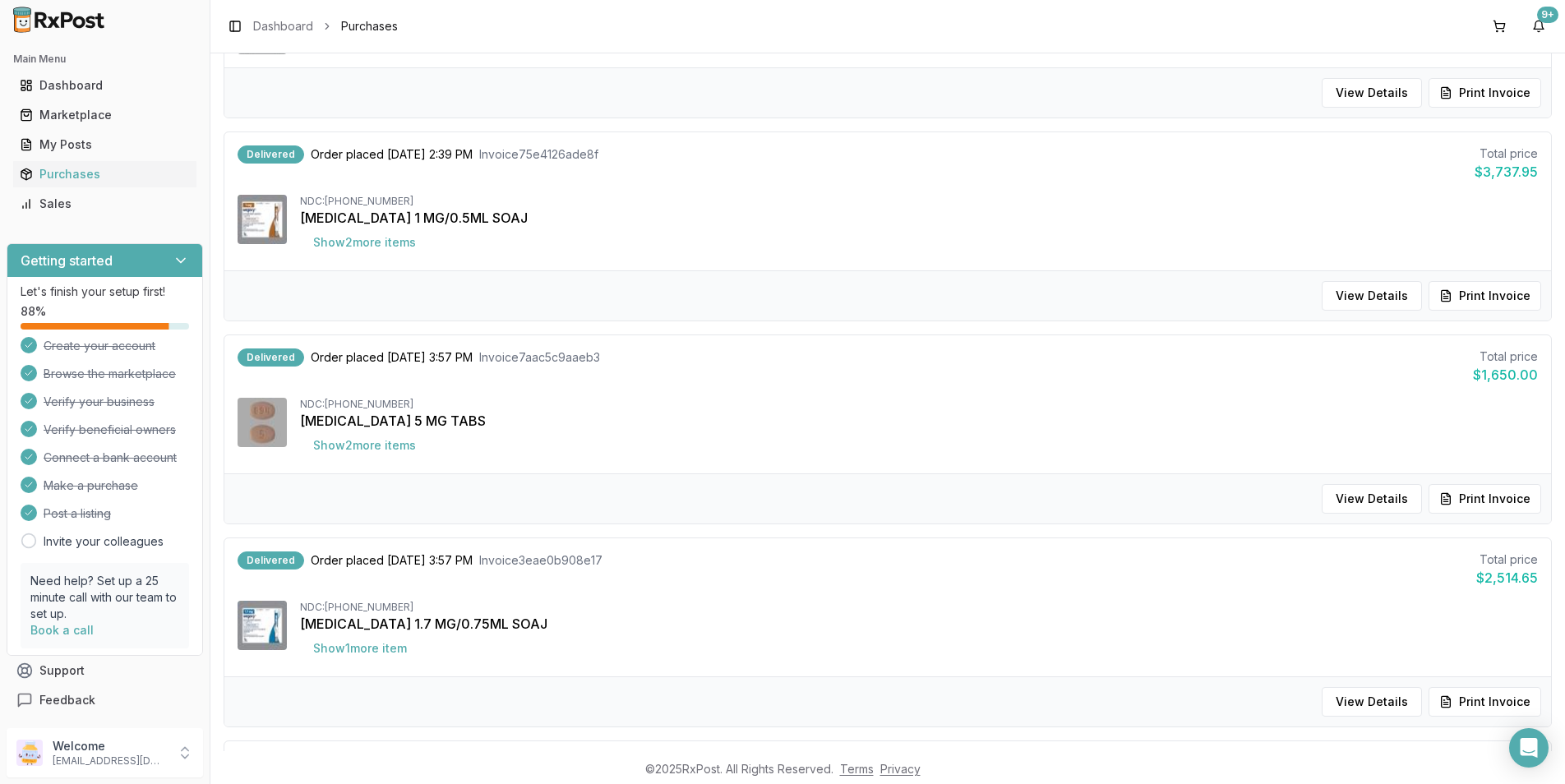
scroll to position [246, 0]
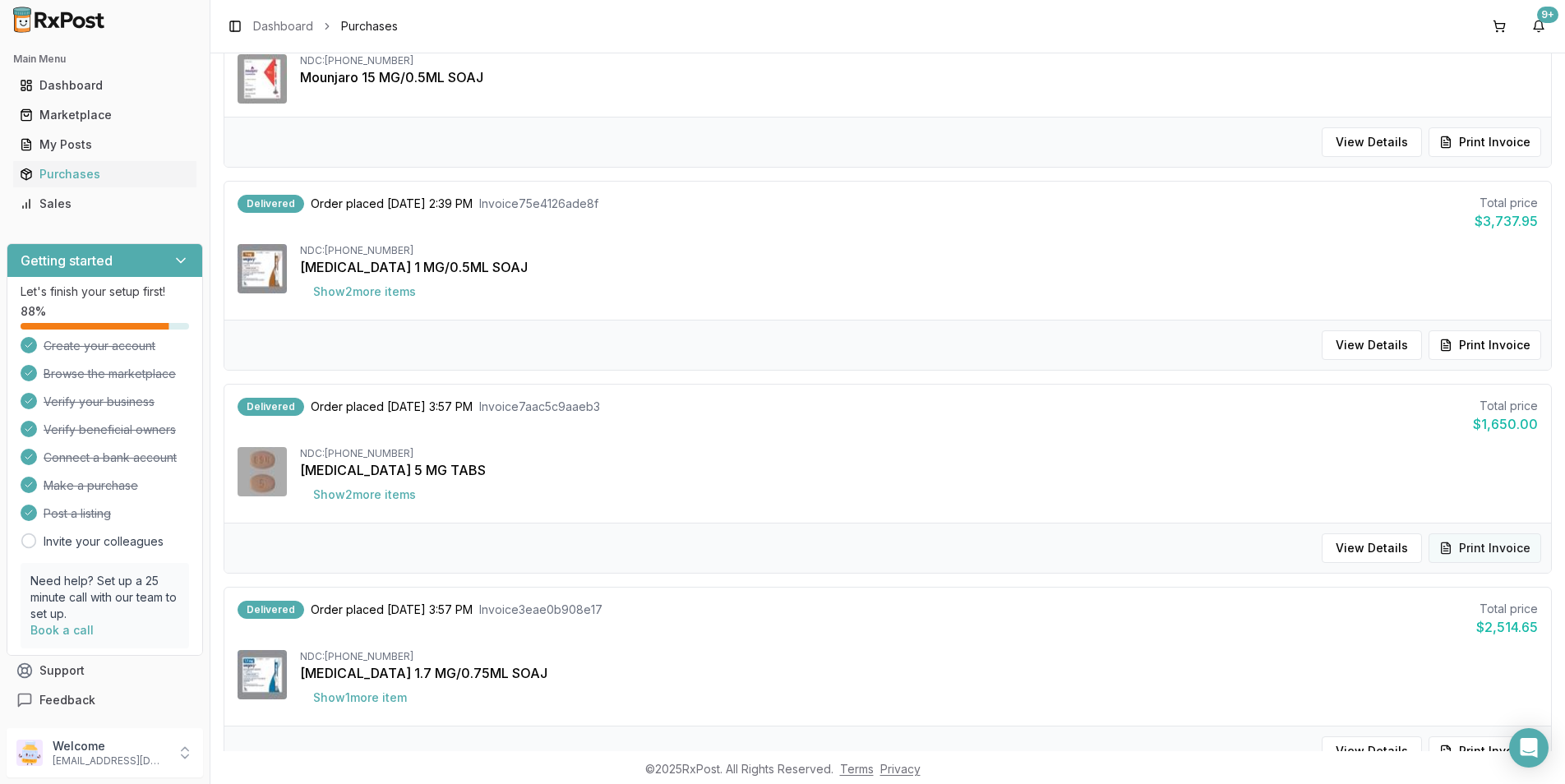
click at [1461, 548] on button "Print Invoice" at bounding box center [1484, 548] width 112 height 30
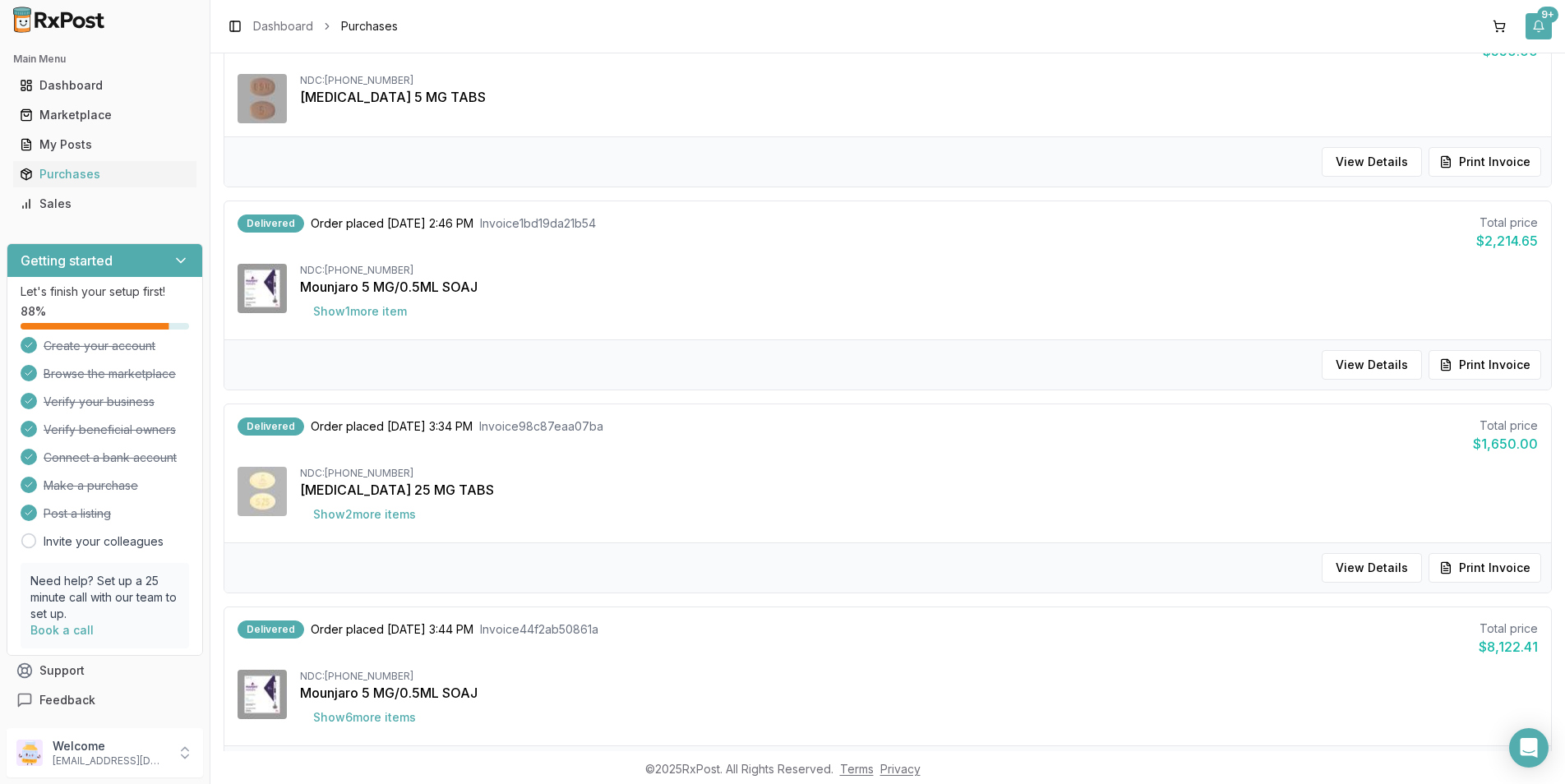
scroll to position [1068, 0]
